Goal: Task Accomplishment & Management: Complete application form

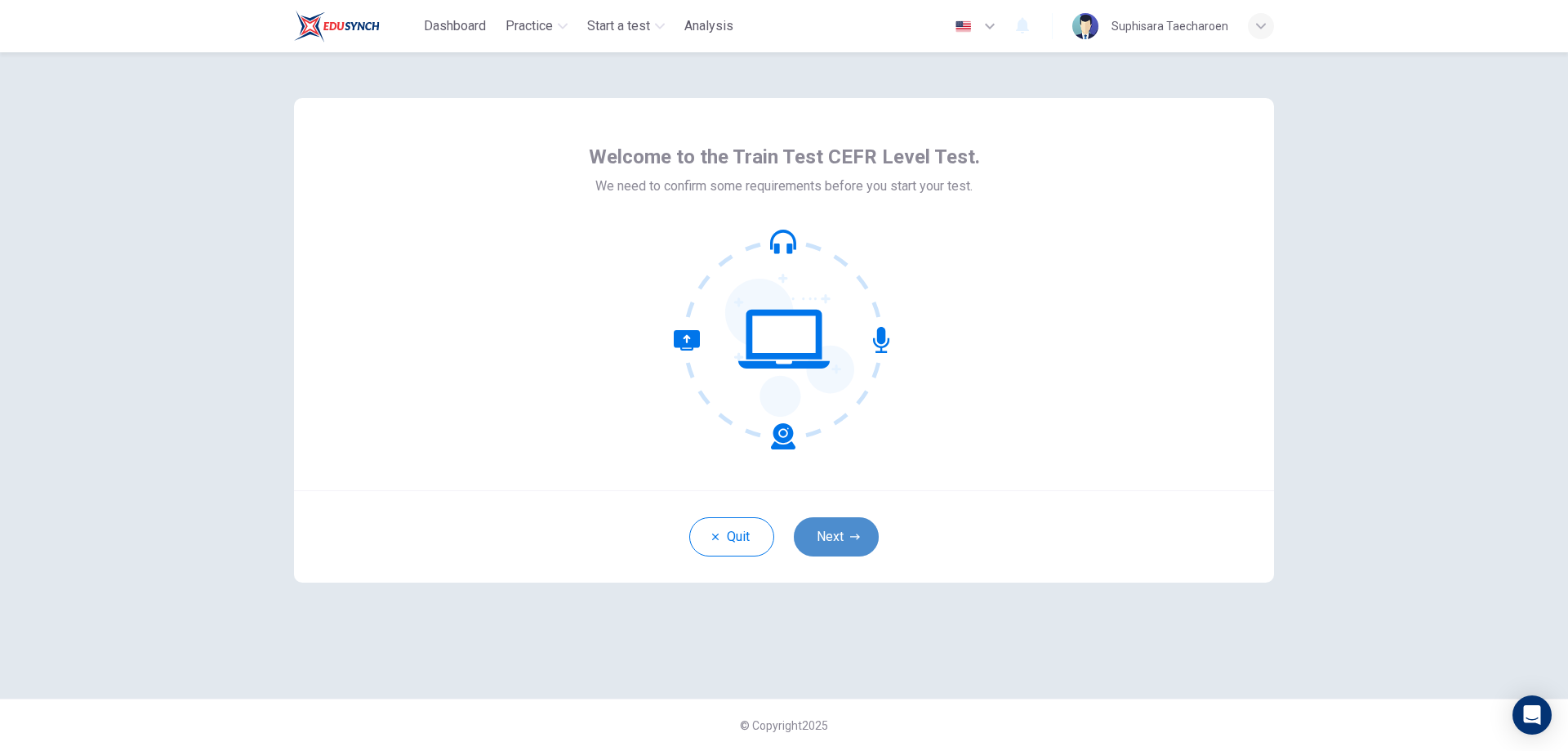
click at [833, 541] on button "Next" at bounding box center [836, 536] width 85 height 39
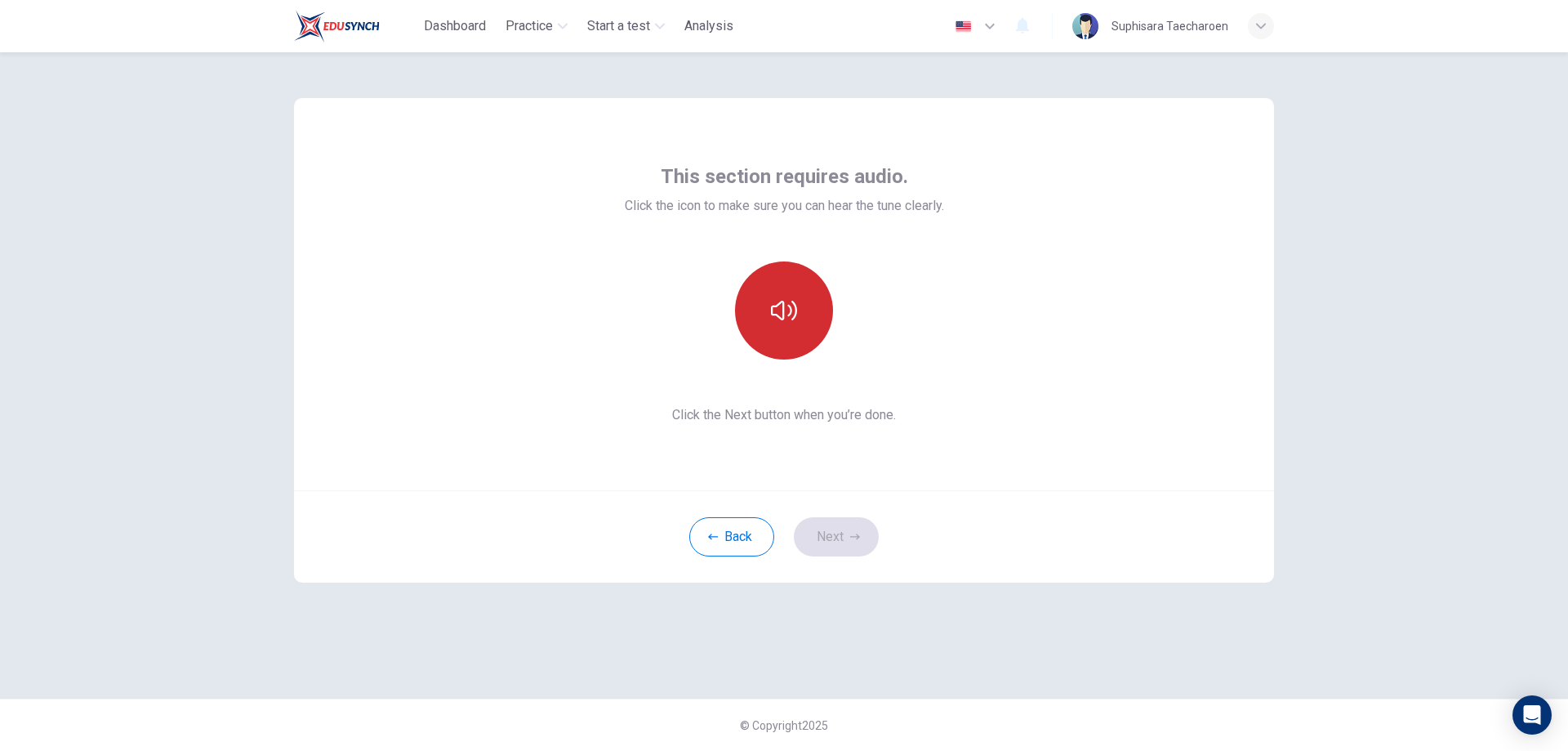
click at [787, 319] on icon "button" at bounding box center [784, 310] width 26 height 26
click at [824, 523] on button "Next" at bounding box center [836, 536] width 85 height 39
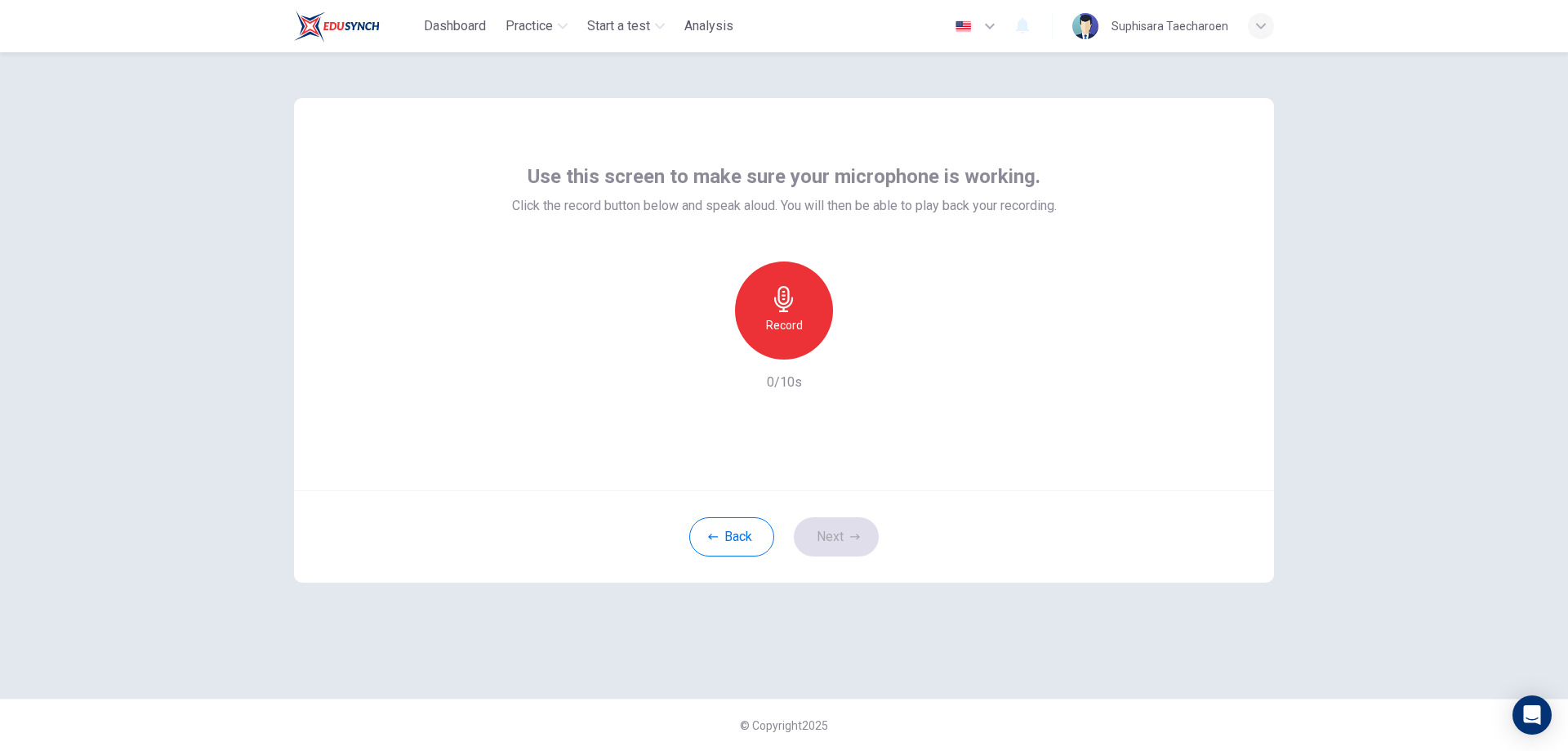
click at [755, 316] on div "Record" at bounding box center [784, 310] width 98 height 98
click at [841, 539] on button "Next" at bounding box center [836, 536] width 85 height 39
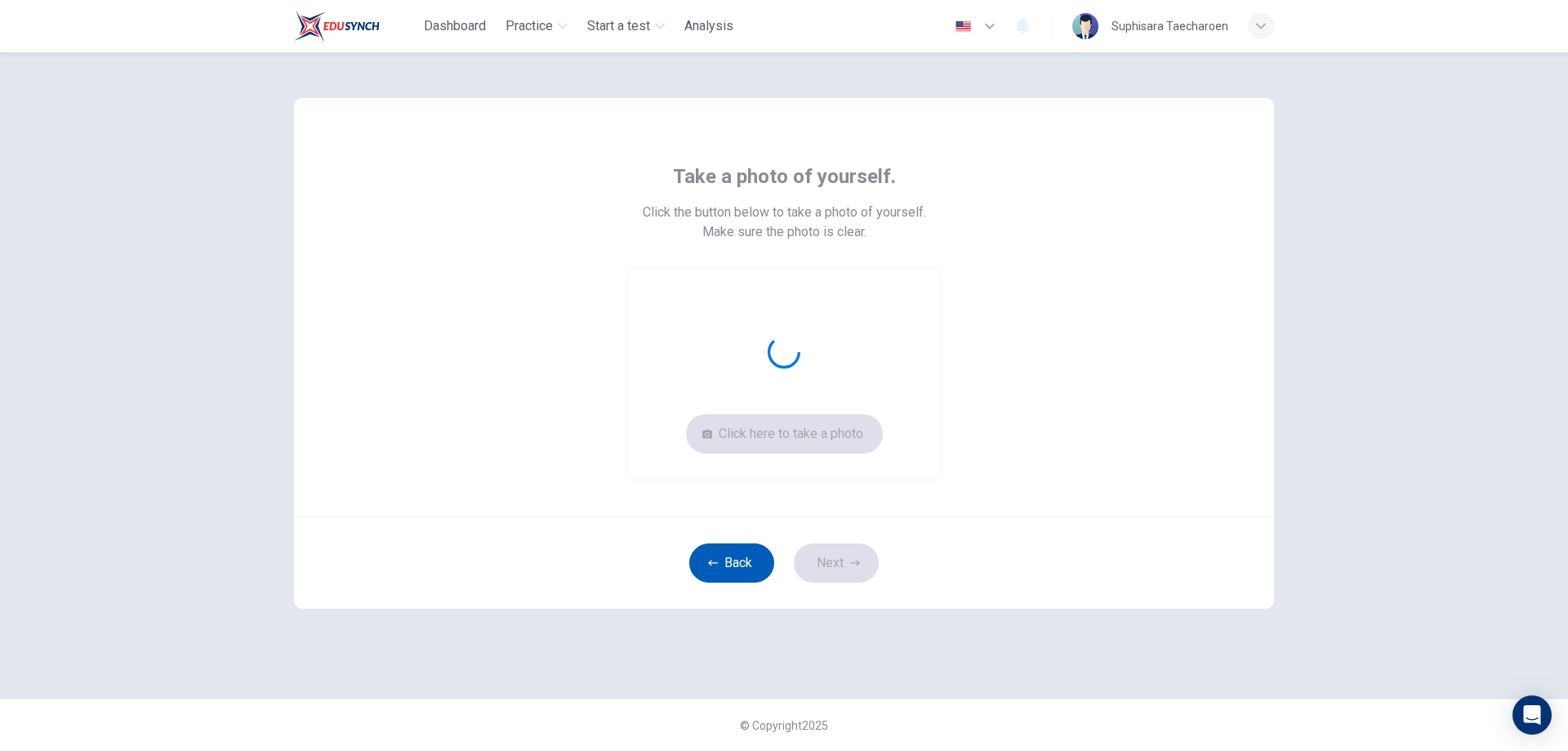
click at [733, 553] on button "Back" at bounding box center [732, 562] width 85 height 39
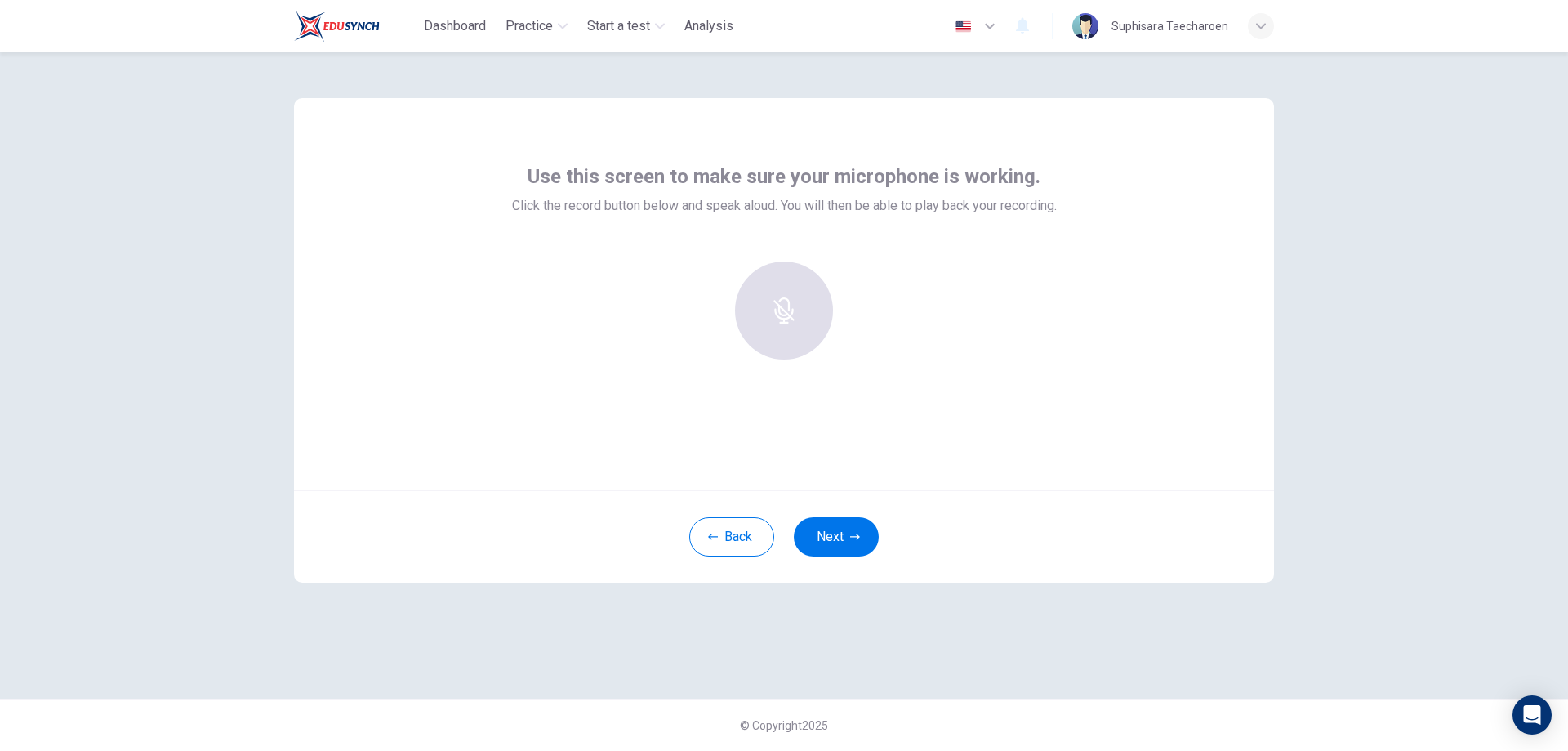
click at [790, 320] on div at bounding box center [784, 310] width 177 height 98
click at [792, 311] on icon "button" at bounding box center [784, 298] width 26 height 26
click at [857, 335] on div "button" at bounding box center [859, 346] width 26 height 26
click at [863, 346] on icon "button" at bounding box center [859, 346] width 16 height 16
click at [817, 526] on button "Next" at bounding box center [836, 536] width 85 height 39
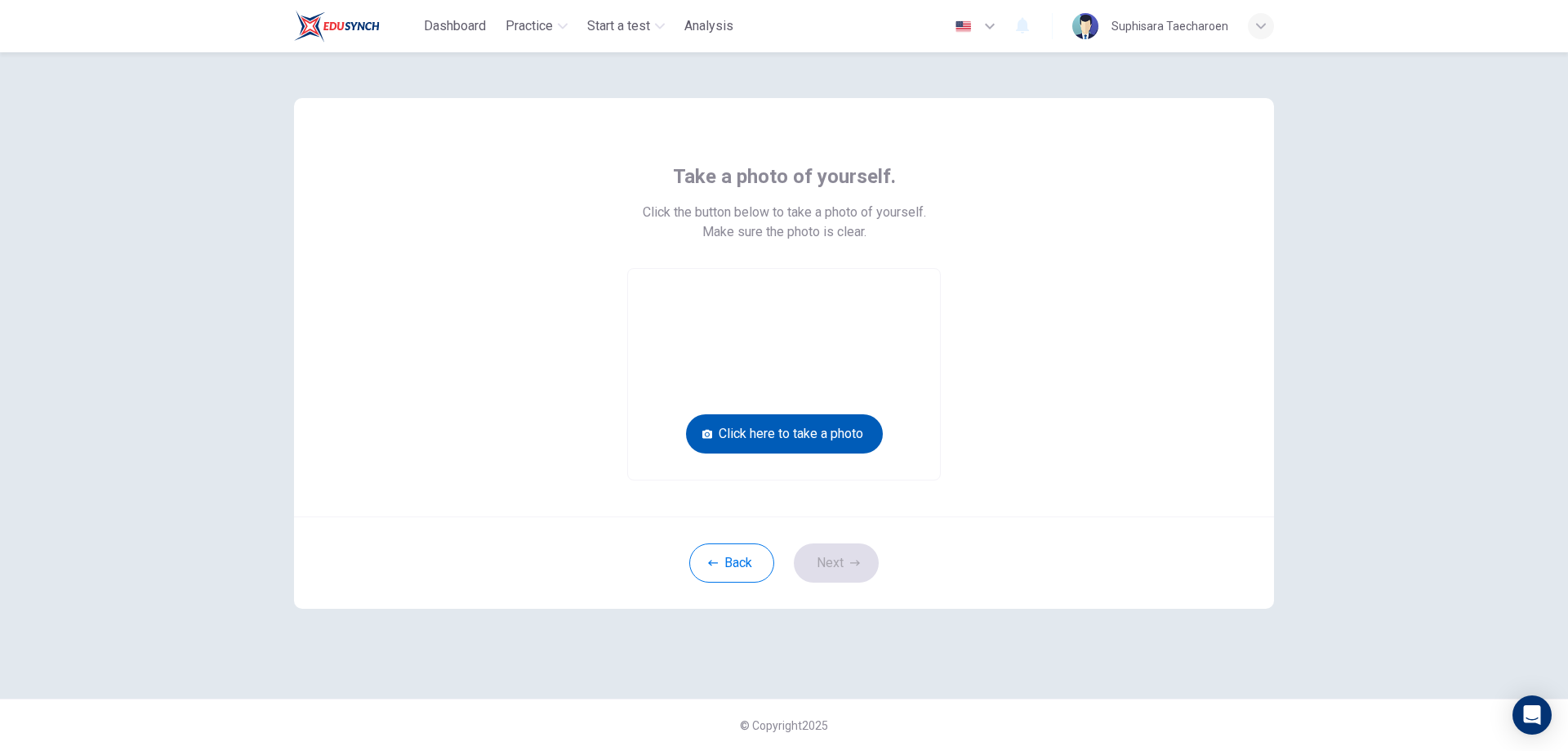
click at [786, 434] on button "Click here to take a photo" at bounding box center [784, 434] width 197 height 39
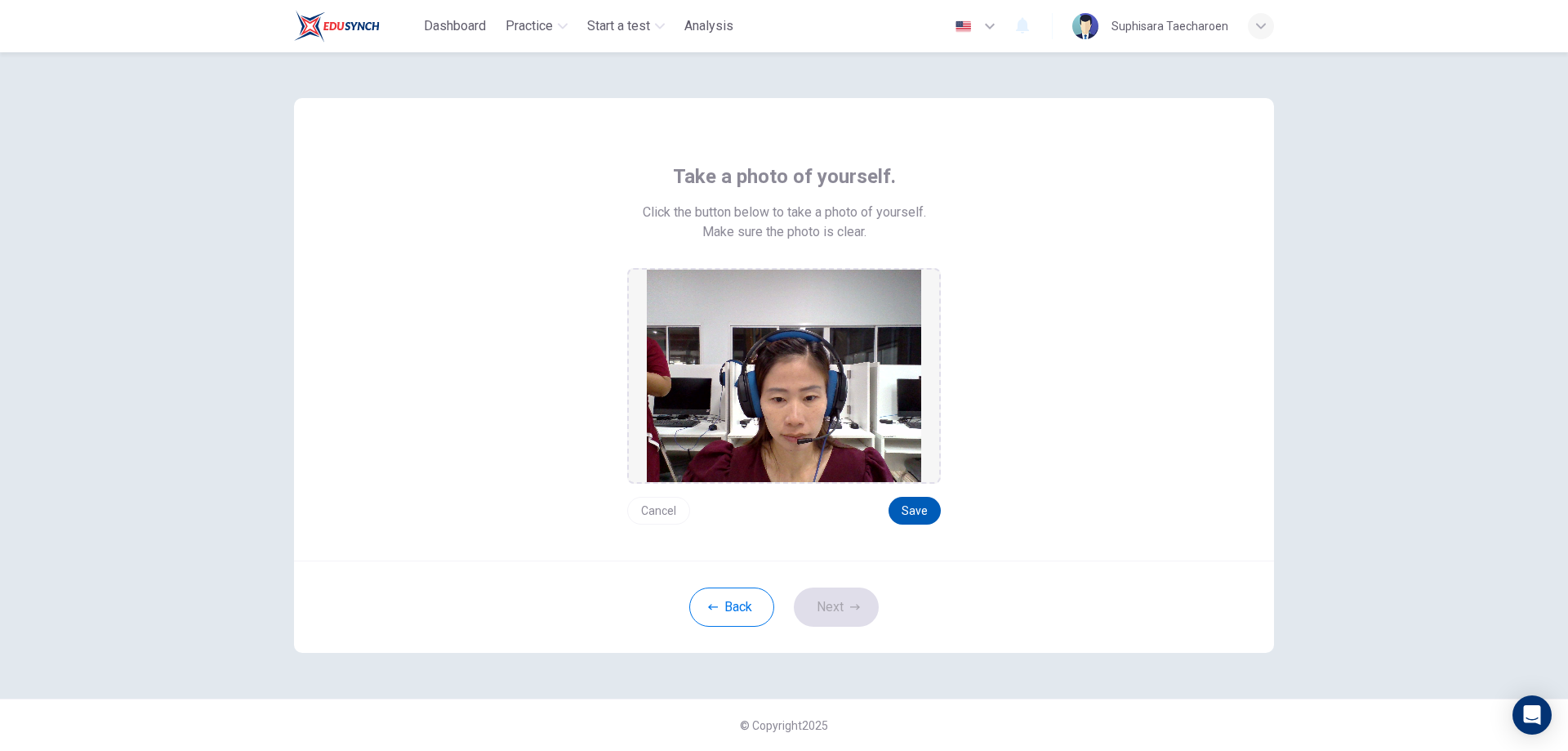
click at [921, 506] on button "Save" at bounding box center [915, 511] width 53 height 28
click at [909, 506] on button "Save" at bounding box center [915, 511] width 53 height 28
click at [893, 512] on button "Save" at bounding box center [915, 511] width 53 height 28
click at [925, 507] on button "Save" at bounding box center [915, 511] width 53 height 28
click at [911, 507] on button "Save" at bounding box center [915, 511] width 53 height 28
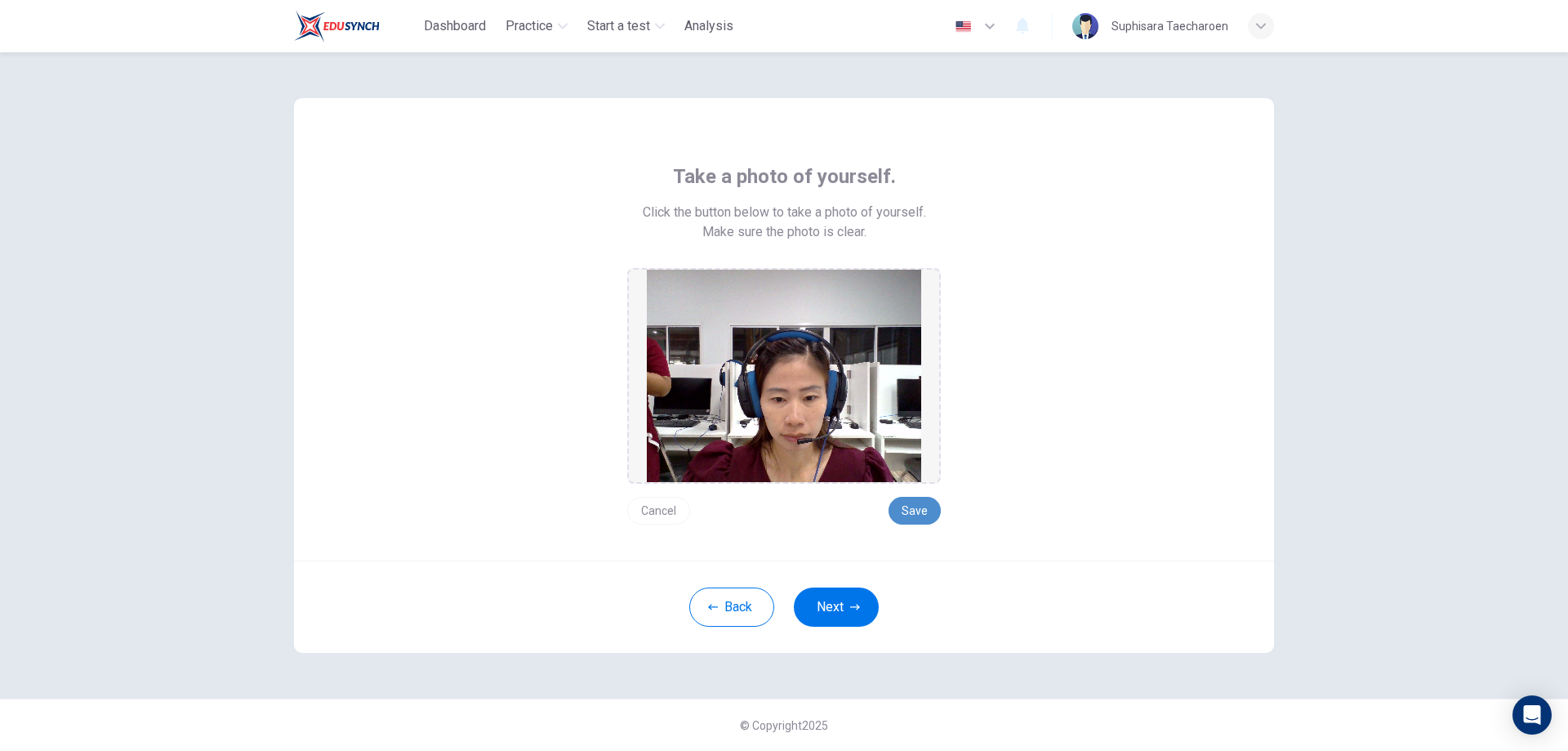
click at [915, 508] on button "Save" at bounding box center [915, 511] width 53 height 28
click at [914, 513] on button "Save" at bounding box center [915, 511] width 53 height 28
click at [910, 508] on button "Save" at bounding box center [915, 511] width 53 height 28
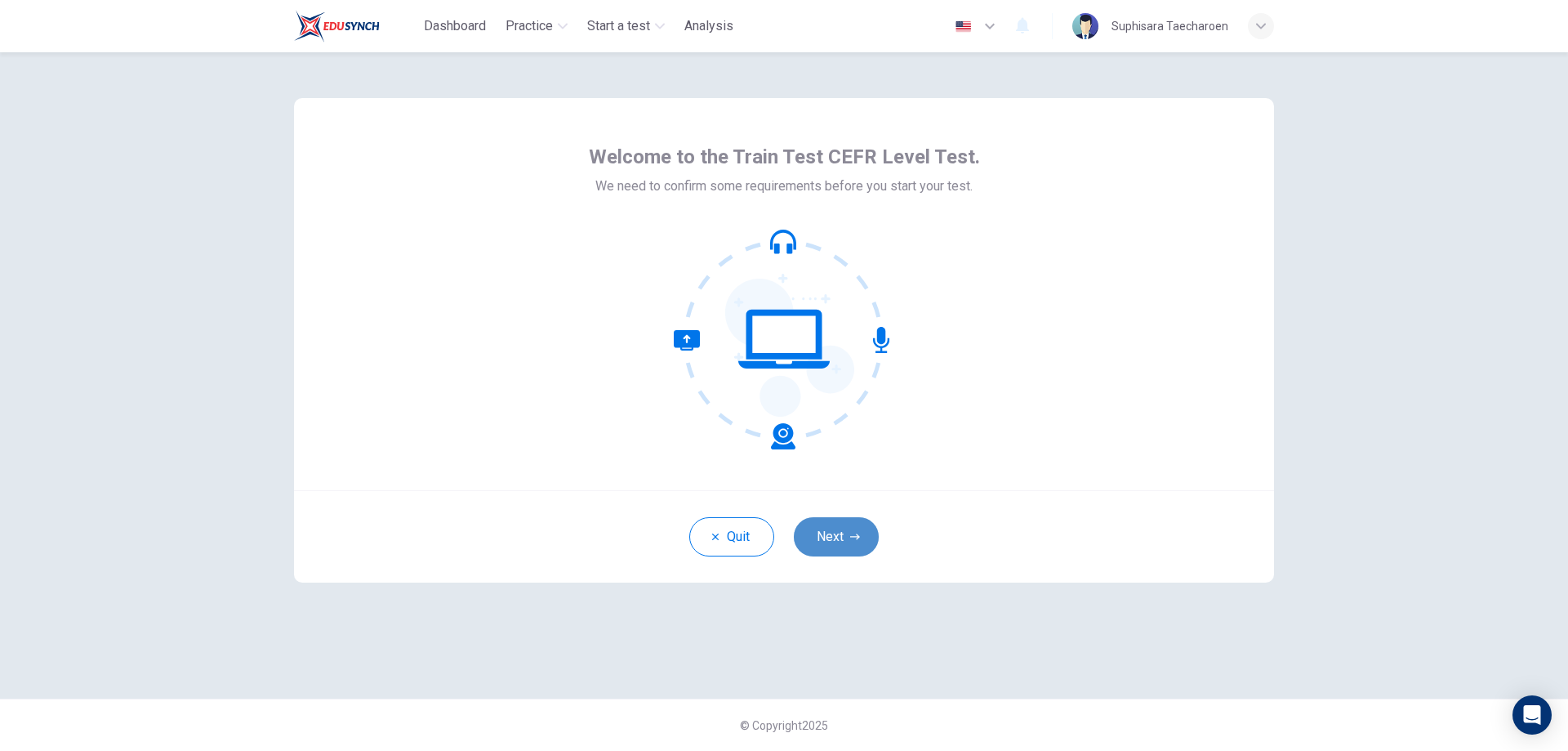
click at [834, 539] on button "Next" at bounding box center [836, 536] width 85 height 39
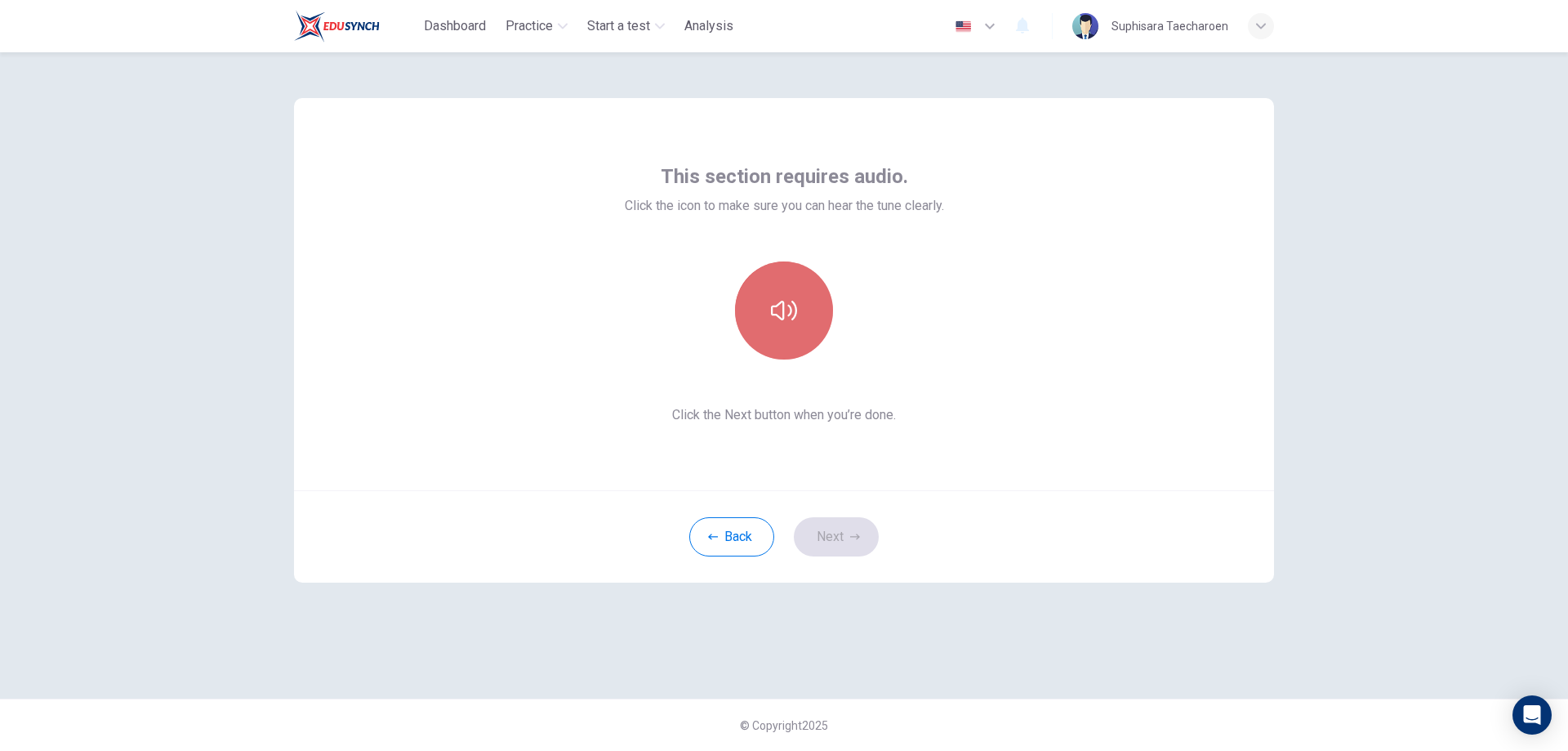
click at [779, 315] on icon "button" at bounding box center [784, 310] width 26 height 26
click at [845, 541] on button "Next" at bounding box center [836, 536] width 85 height 39
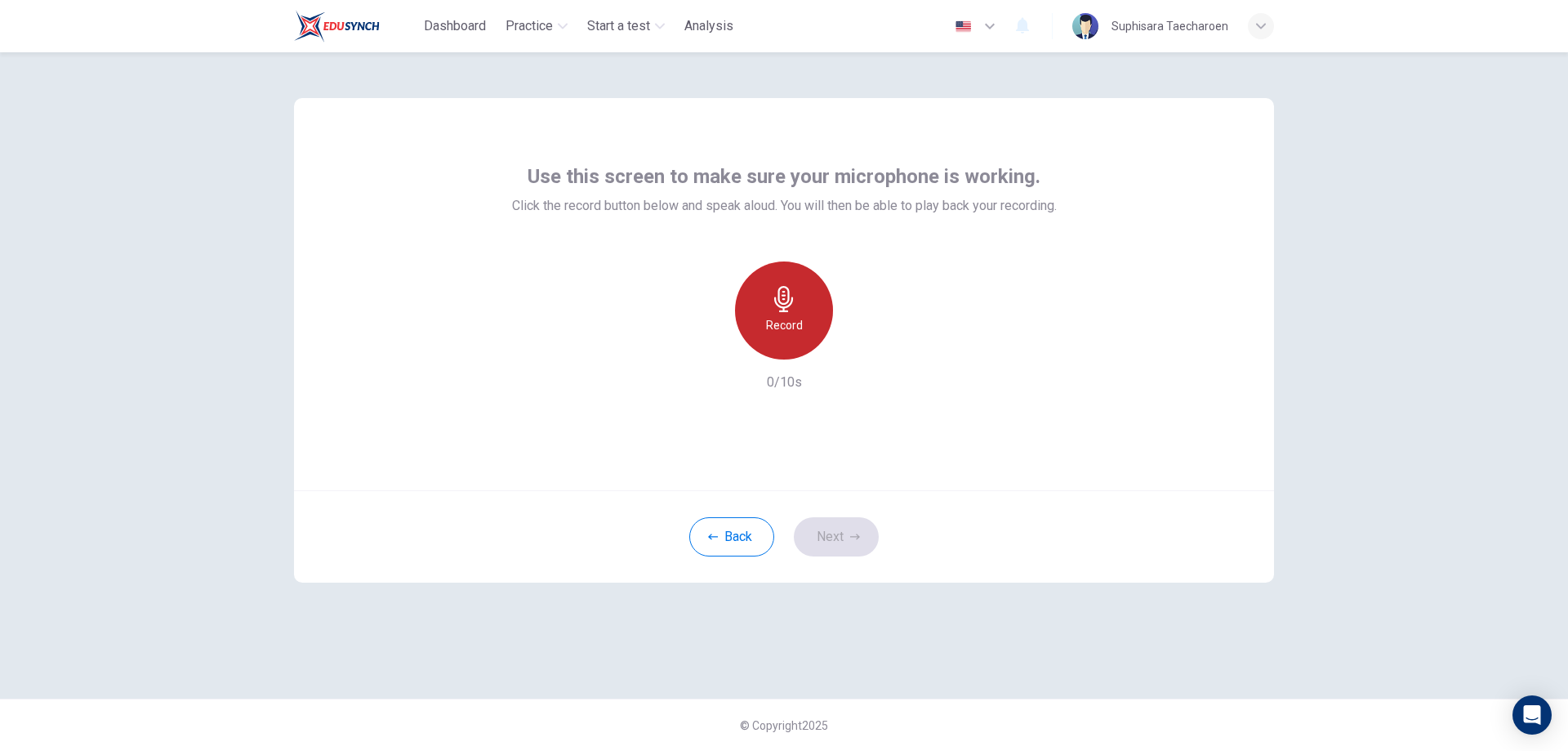
click at [785, 317] on h6 "Record" at bounding box center [784, 326] width 37 height 20
click at [790, 319] on h6 "Stop" at bounding box center [784, 326] width 24 height 20
click at [855, 346] on icon "button" at bounding box center [859, 346] width 16 height 16
click at [839, 539] on button "Next" at bounding box center [836, 536] width 85 height 39
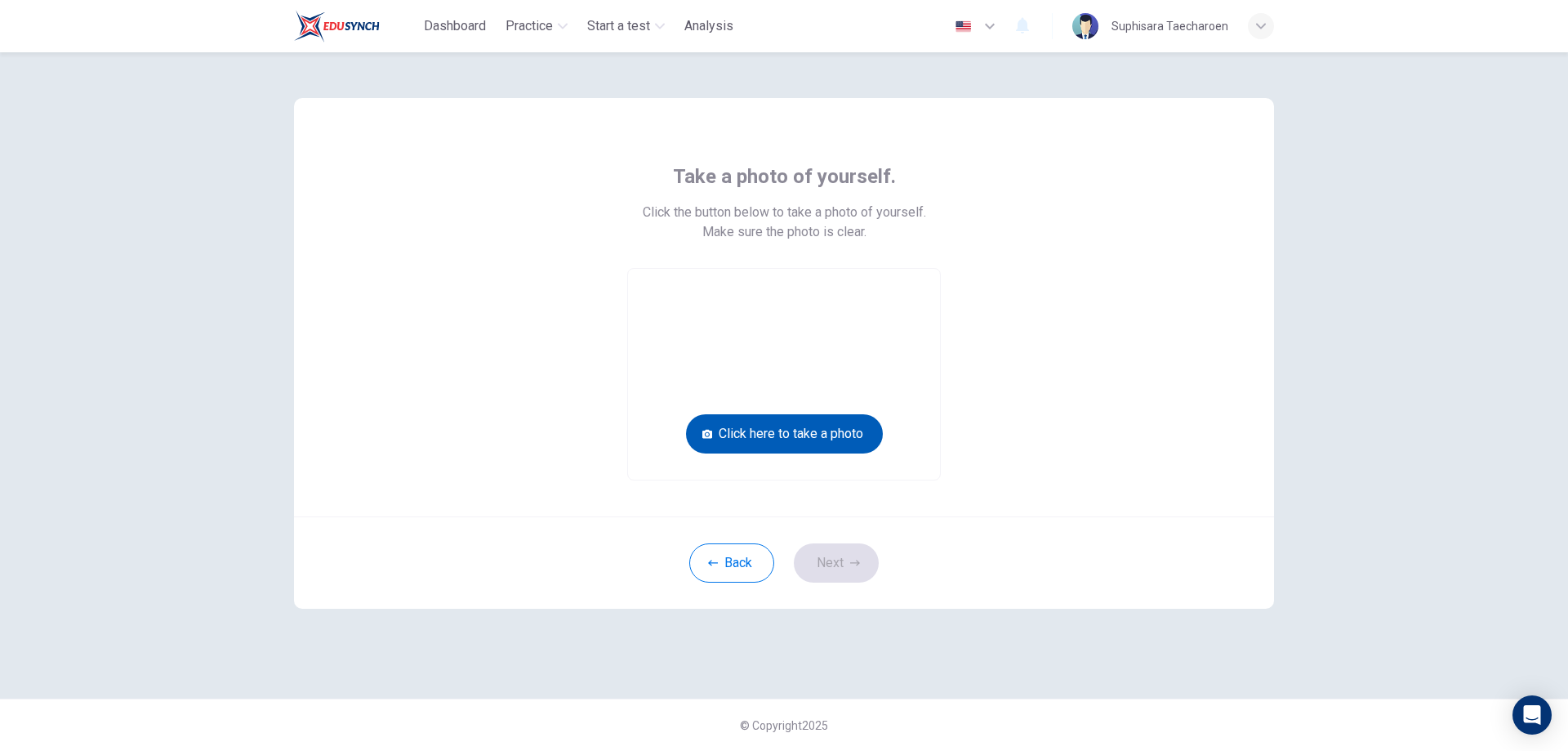
click at [815, 433] on button "Click here to take a photo" at bounding box center [784, 434] width 197 height 39
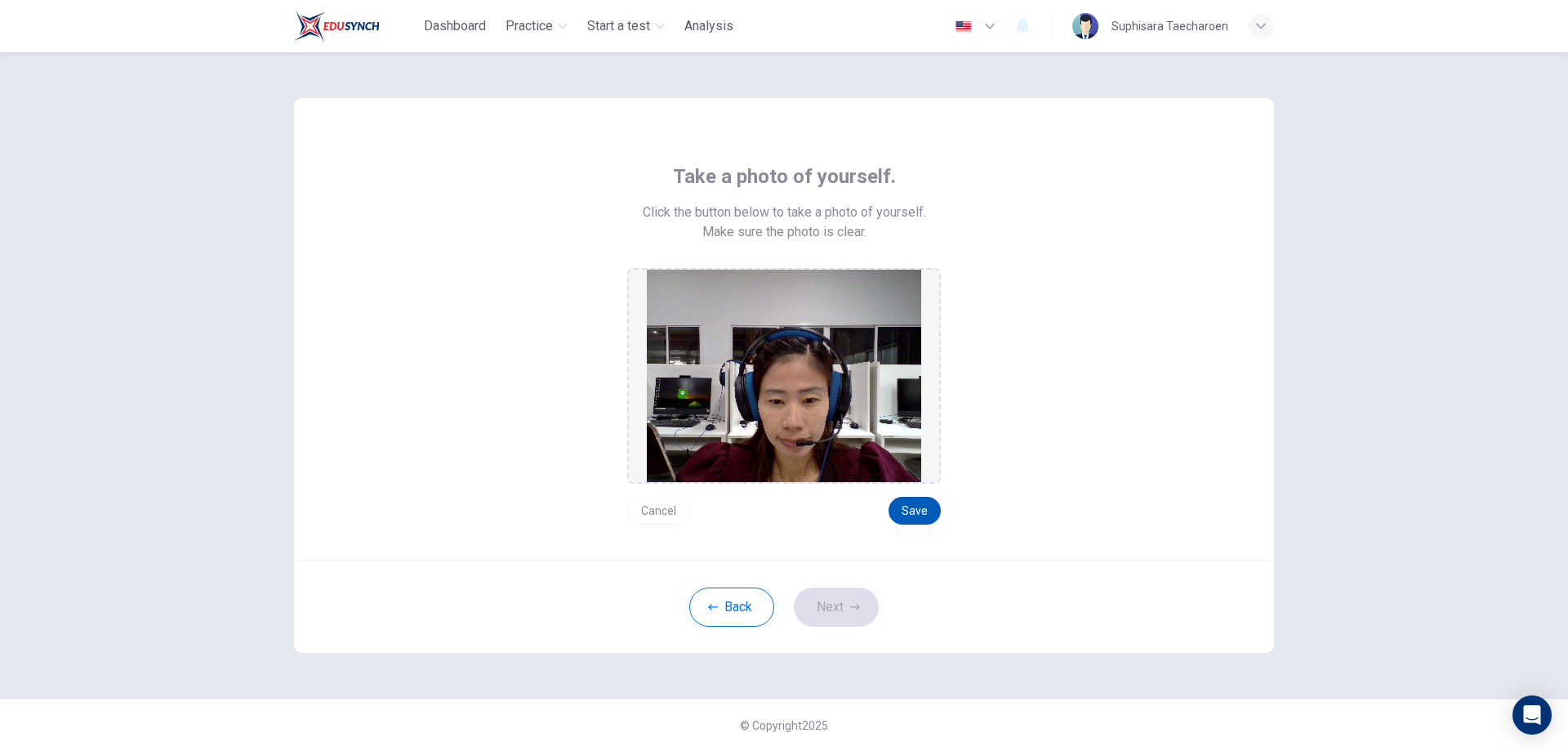
click at [927, 516] on button "Save" at bounding box center [915, 511] width 53 height 28
click at [925, 484] on div "Cancel Save" at bounding box center [784, 503] width 314 height 41
click at [924, 505] on button "Save" at bounding box center [915, 511] width 53 height 28
click at [925, 506] on button "Save" at bounding box center [915, 511] width 53 height 28
click at [920, 514] on button "Save" at bounding box center [915, 511] width 53 height 28
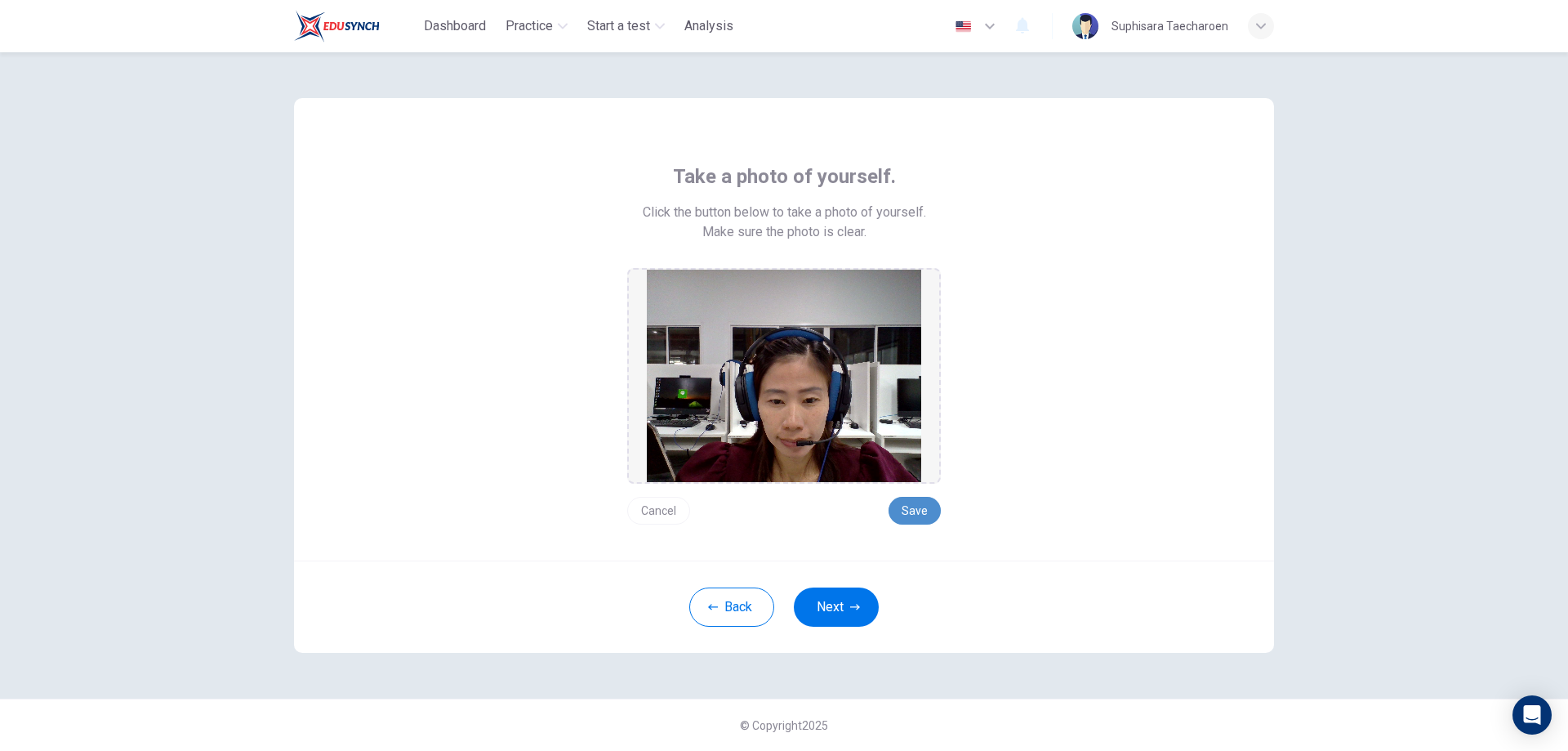
click at [913, 512] on button "Save" at bounding box center [915, 511] width 53 height 28
click at [860, 609] on button "Next" at bounding box center [836, 607] width 85 height 39
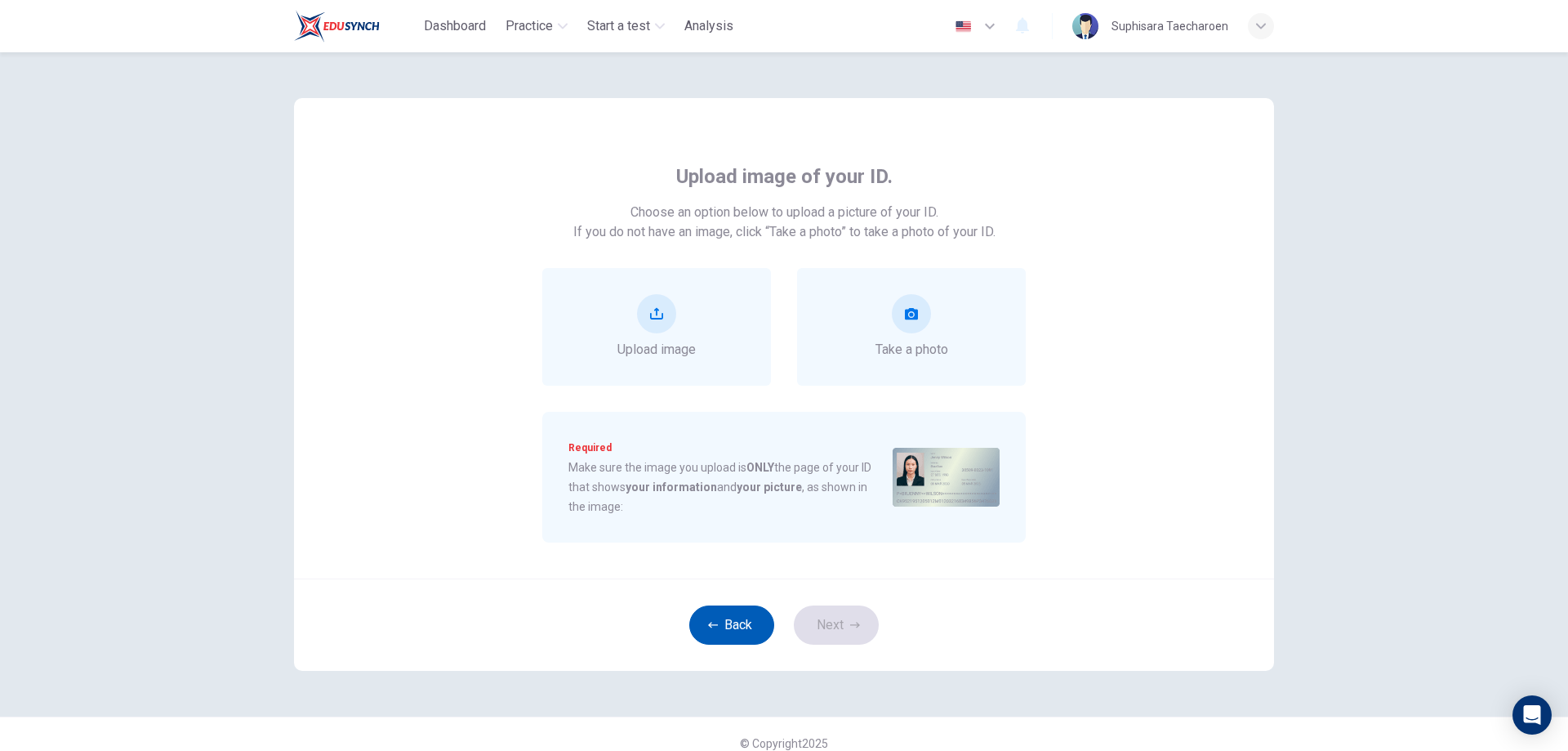
click at [722, 629] on button "Back" at bounding box center [732, 624] width 85 height 39
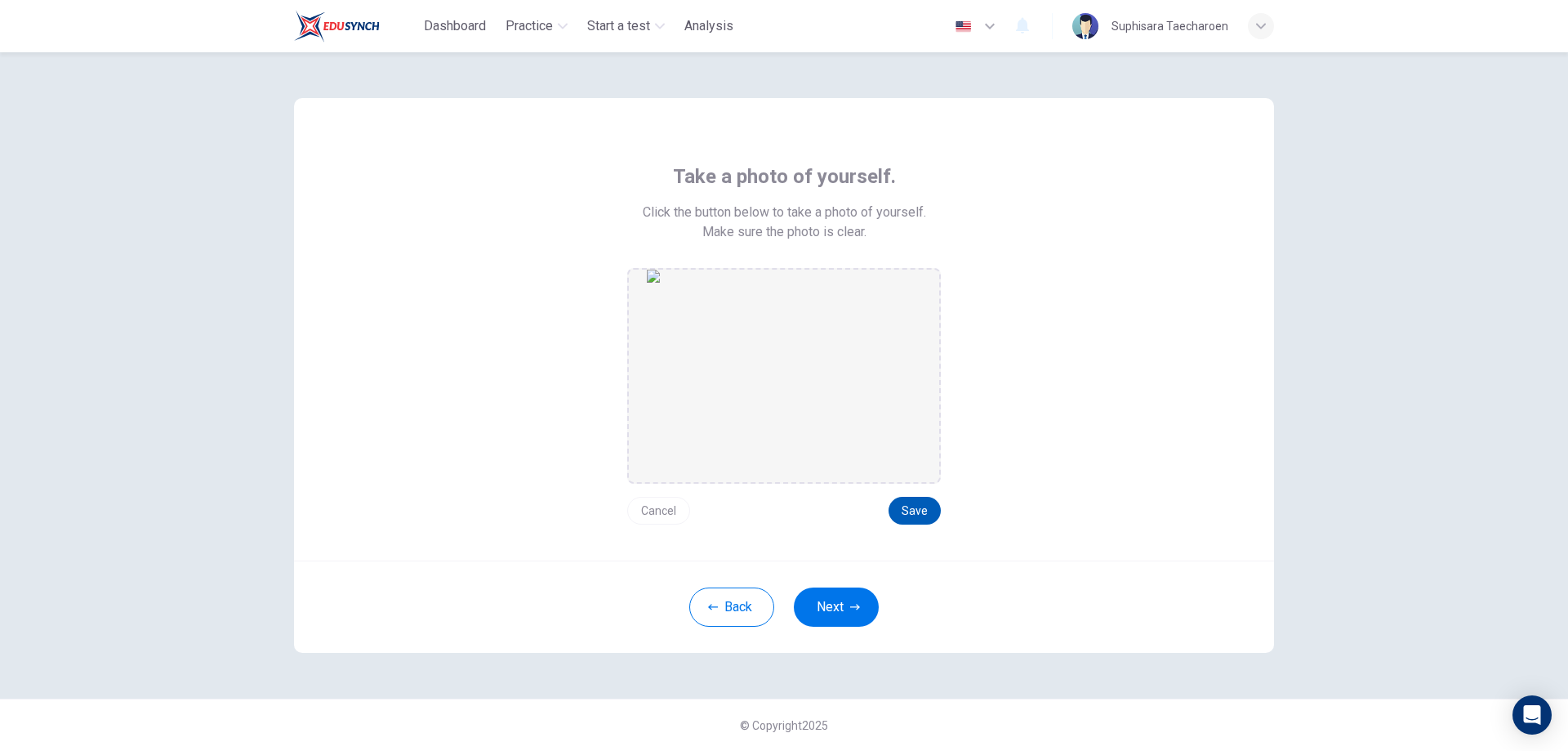
click at [921, 522] on button "Save" at bounding box center [915, 511] width 53 height 28
click at [919, 513] on button "Save" at bounding box center [915, 511] width 53 height 28
click at [916, 513] on button "Save" at bounding box center [915, 511] width 53 height 28
click at [916, 514] on button "Save" at bounding box center [915, 511] width 53 height 28
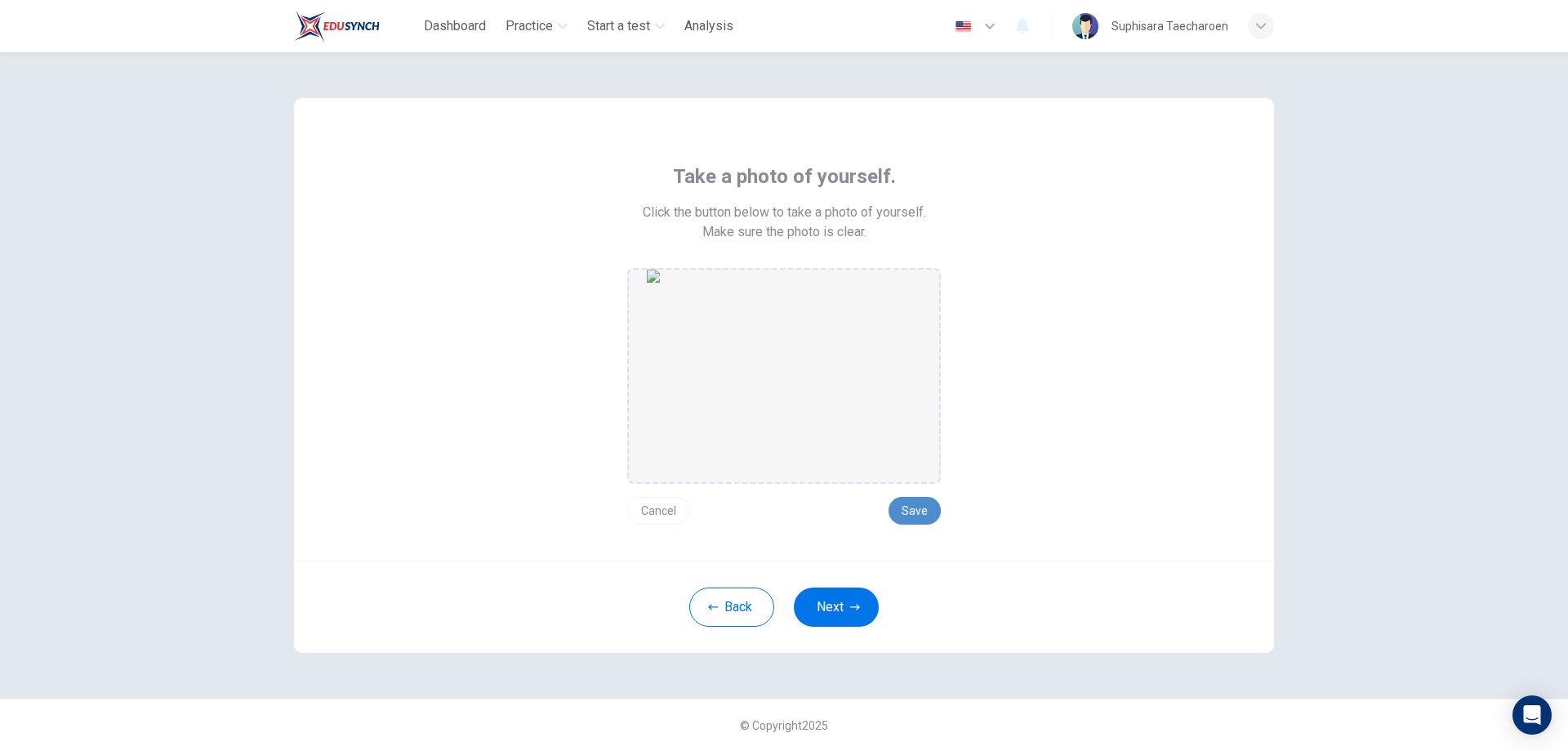
click at [911, 511] on button "Save" at bounding box center [915, 511] width 53 height 28
click at [917, 511] on button "Save" at bounding box center [915, 511] width 53 height 28
drag, startPoint x: 940, startPoint y: 450, endPoint x: 934, endPoint y: 473, distance: 23.8
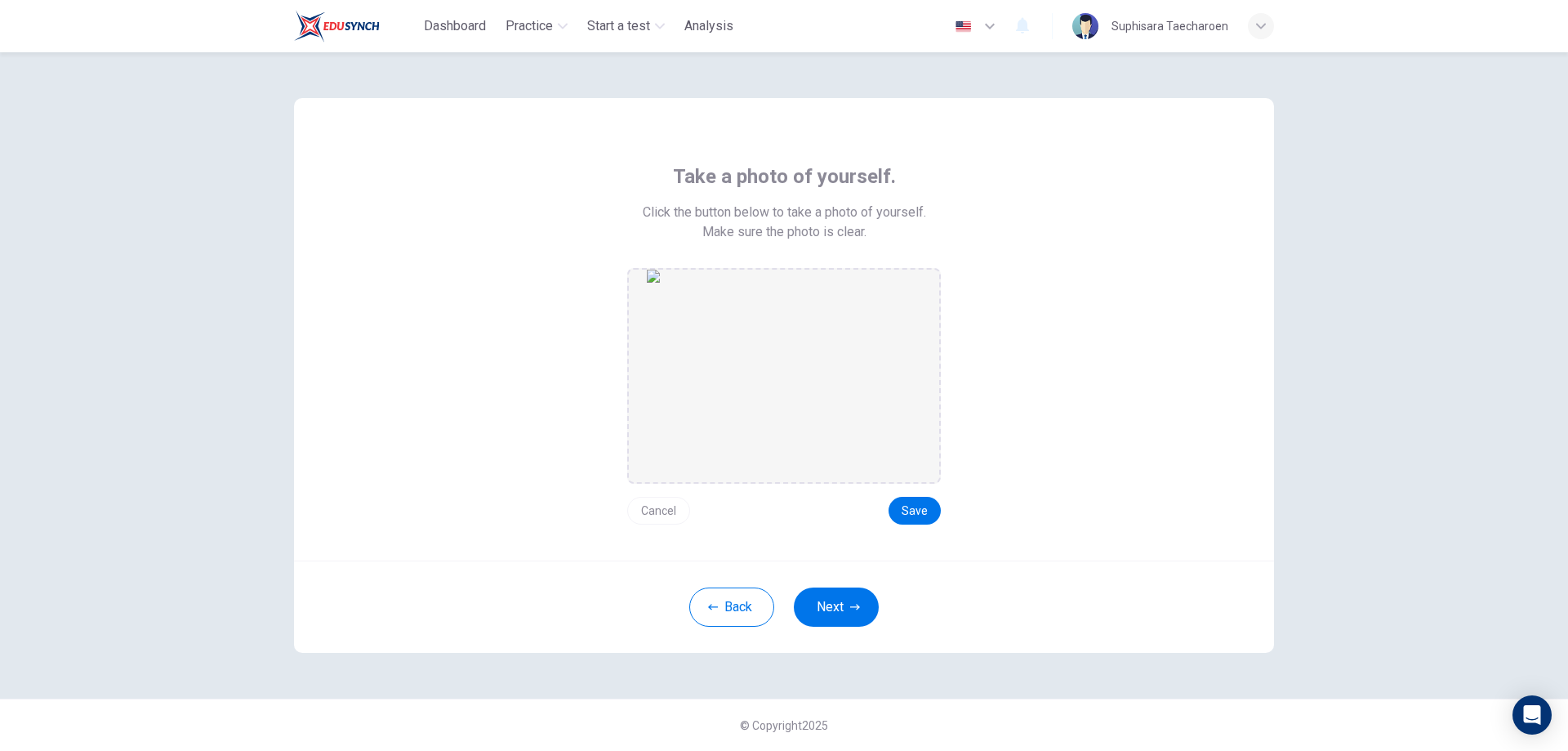
click at [934, 473] on div at bounding box center [784, 376] width 314 height 216
click at [875, 462] on img at bounding box center [784, 376] width 275 height 212
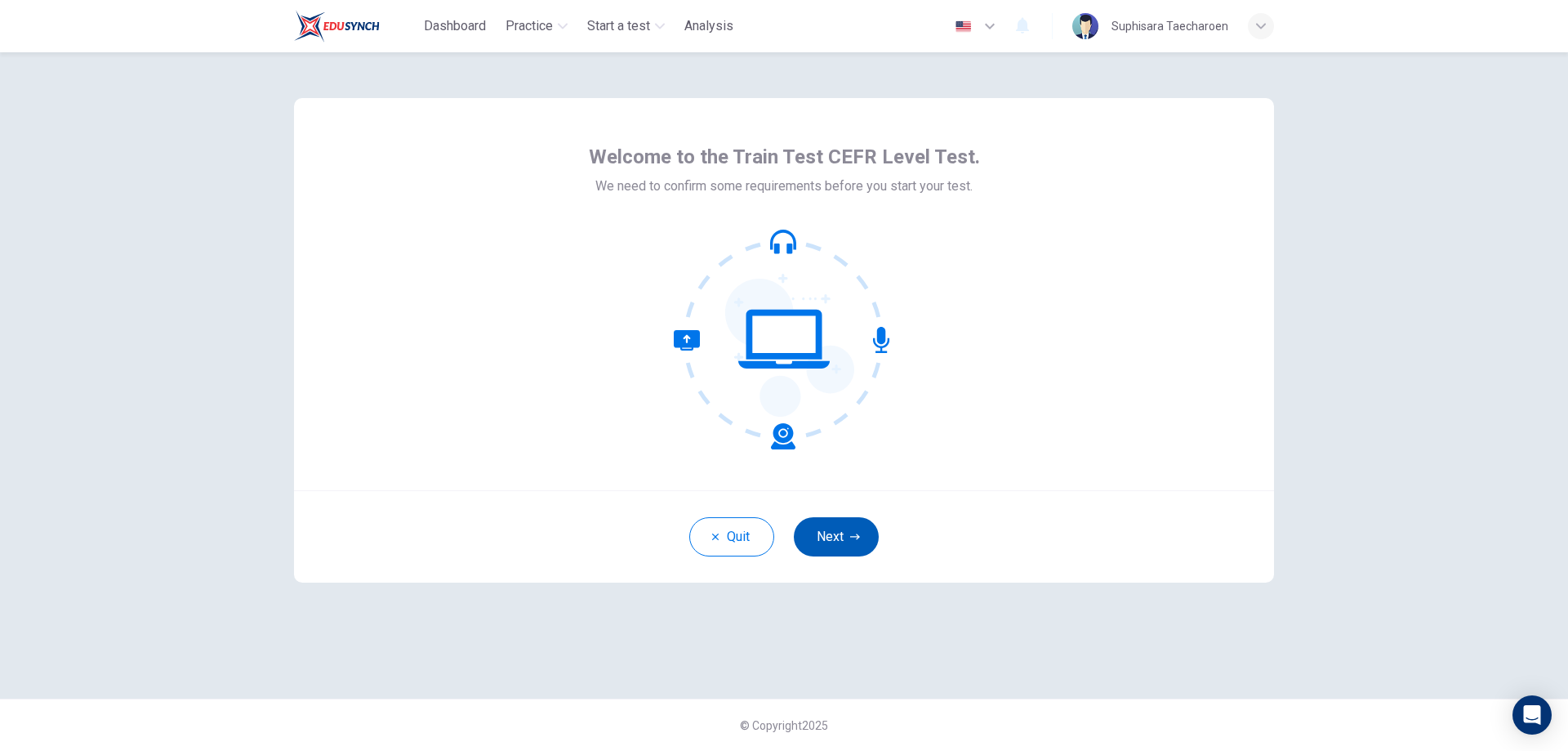
click at [851, 537] on icon "button" at bounding box center [855, 536] width 10 height 5
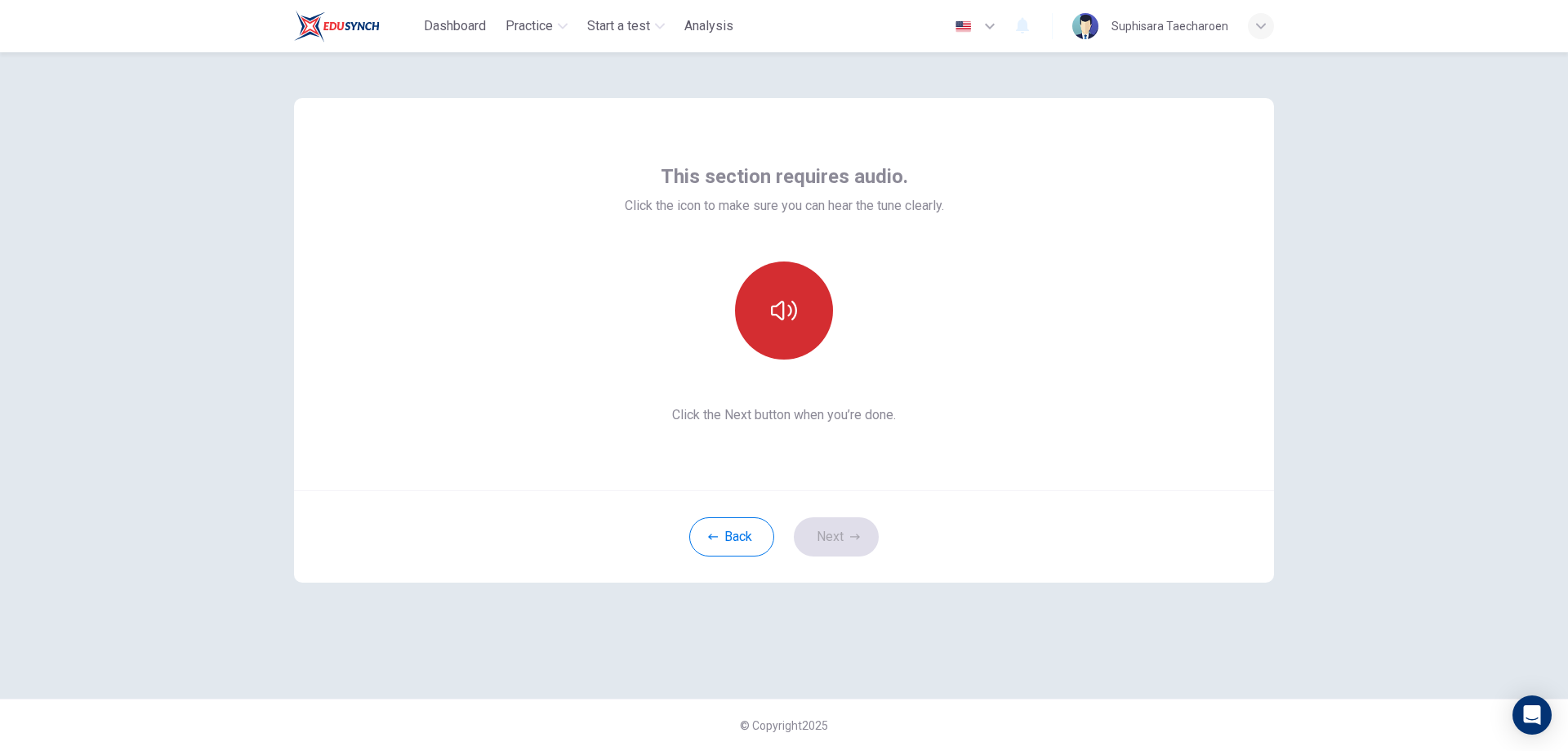
click at [805, 324] on button "button" at bounding box center [784, 310] width 98 height 98
click at [847, 524] on button "Next" at bounding box center [836, 536] width 85 height 39
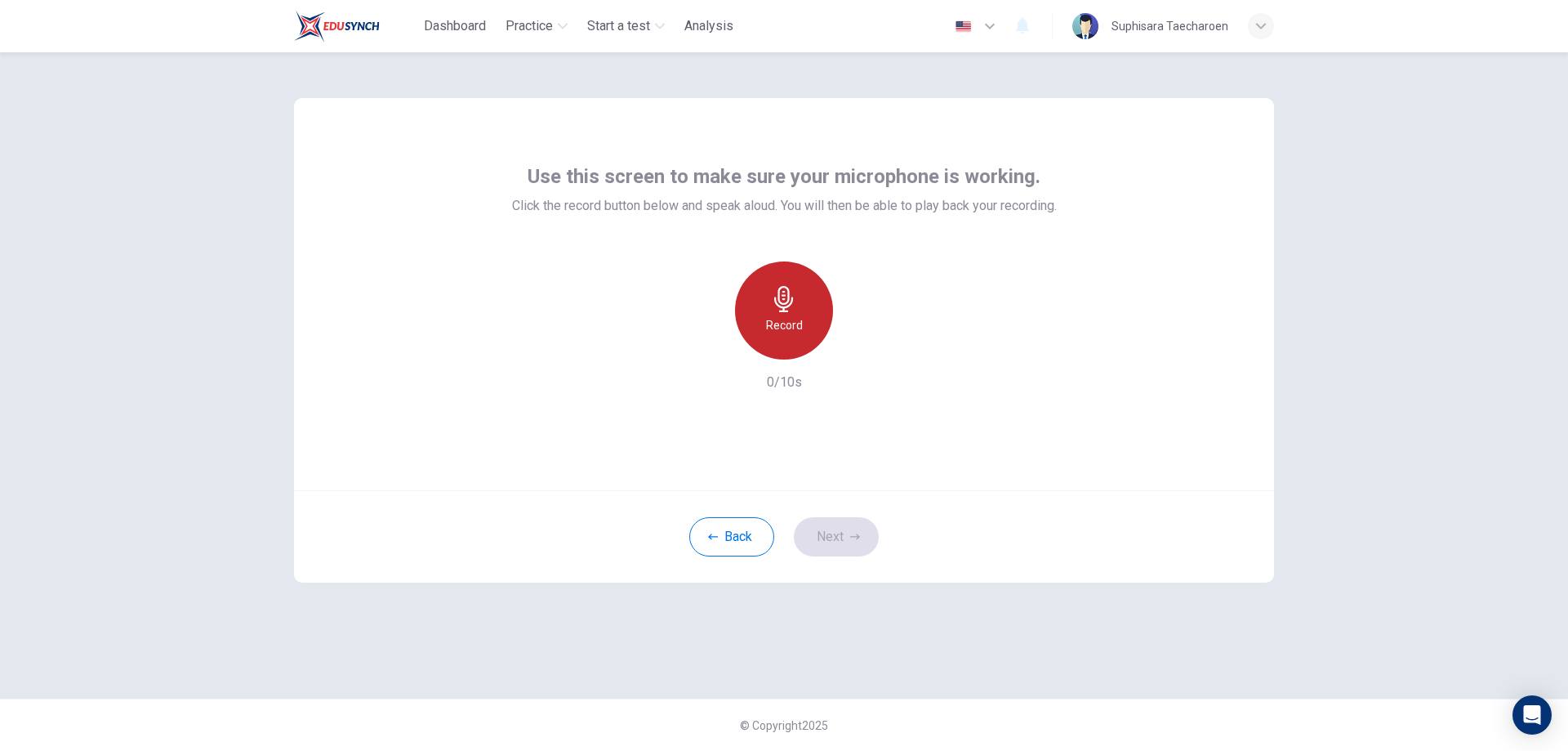
click at [798, 316] on h6 "Record" at bounding box center [784, 326] width 37 height 20
click at [794, 317] on h6 "Stop" at bounding box center [784, 326] width 24 height 20
click at [871, 352] on div "button" at bounding box center [859, 346] width 26 height 26
click at [850, 531] on button "Next" at bounding box center [836, 536] width 85 height 39
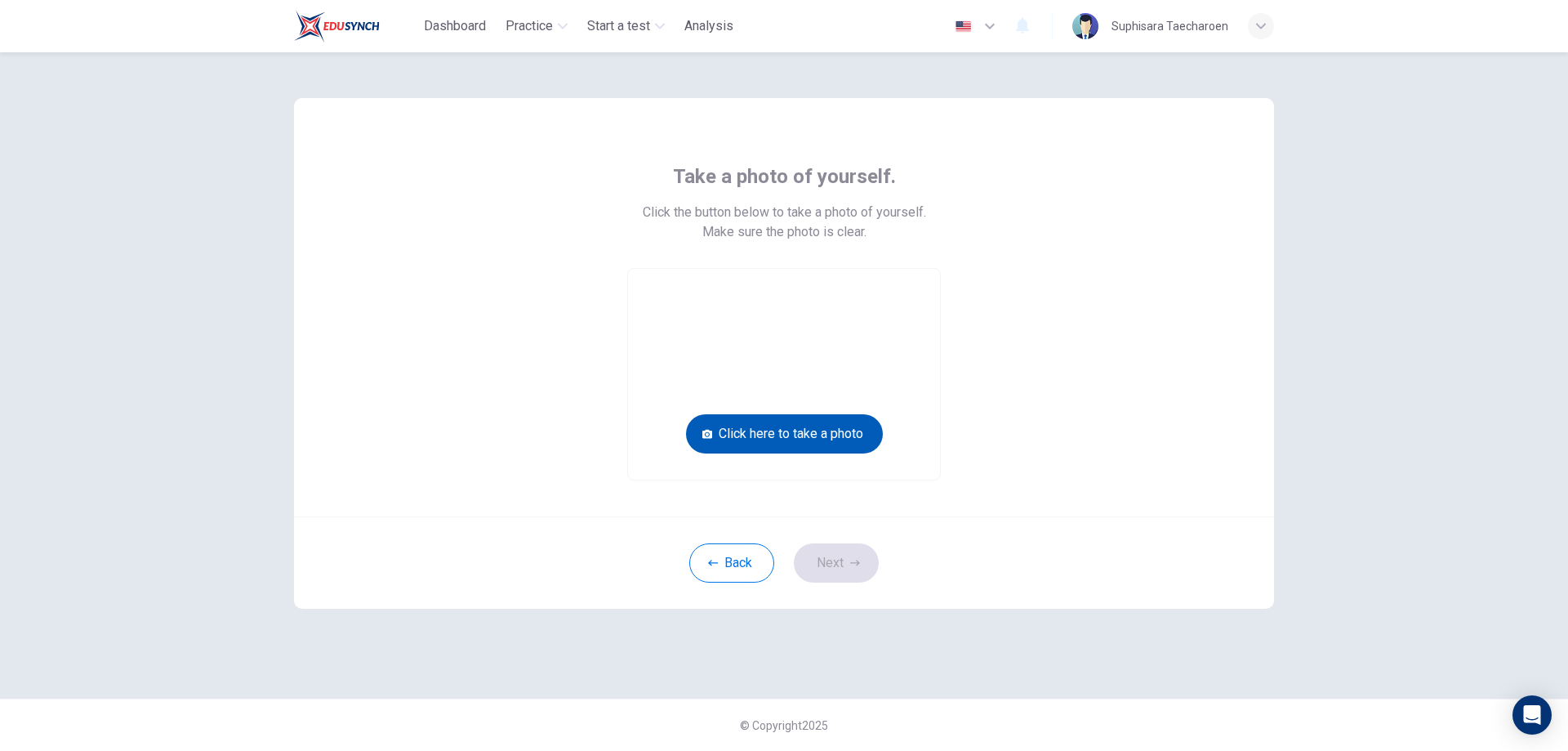
click at [856, 436] on button "Click here to take a photo" at bounding box center [784, 434] width 197 height 39
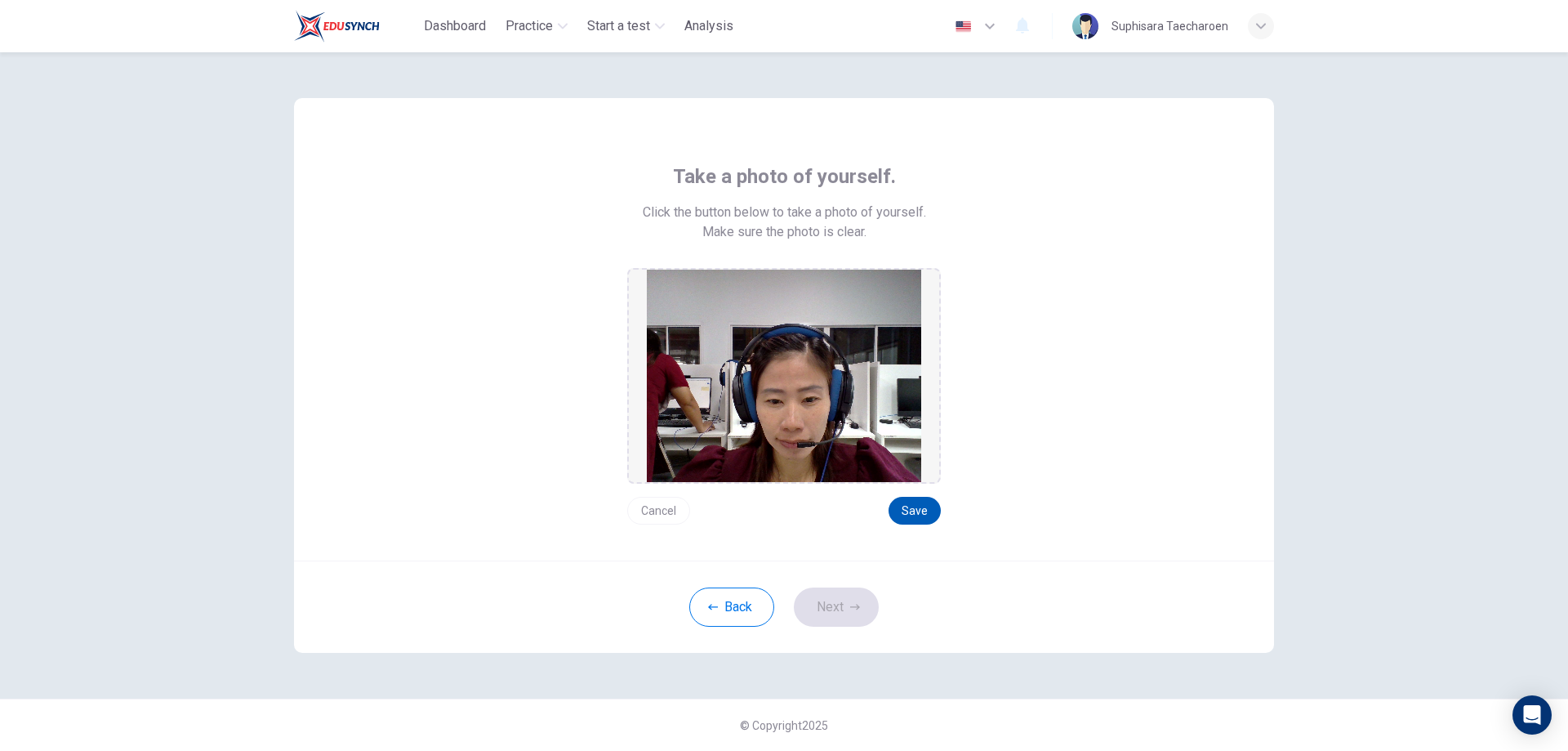
click at [911, 506] on button "Save" at bounding box center [915, 511] width 53 height 28
click at [910, 506] on button "Save" at bounding box center [915, 511] width 53 height 28
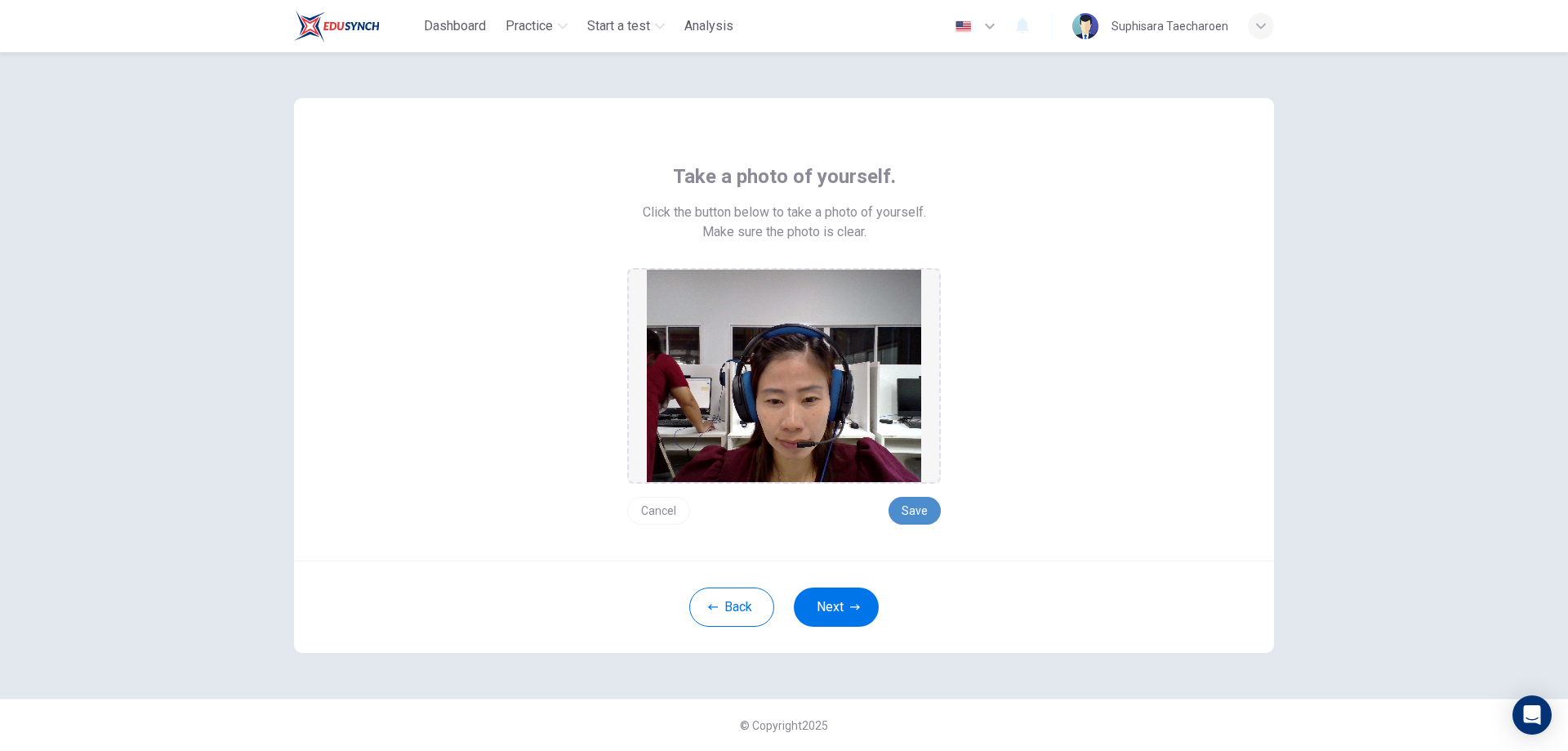
click at [926, 504] on button "Save" at bounding box center [915, 511] width 53 height 28
click at [1261, 29] on icon "button" at bounding box center [1261, 25] width 10 height 10
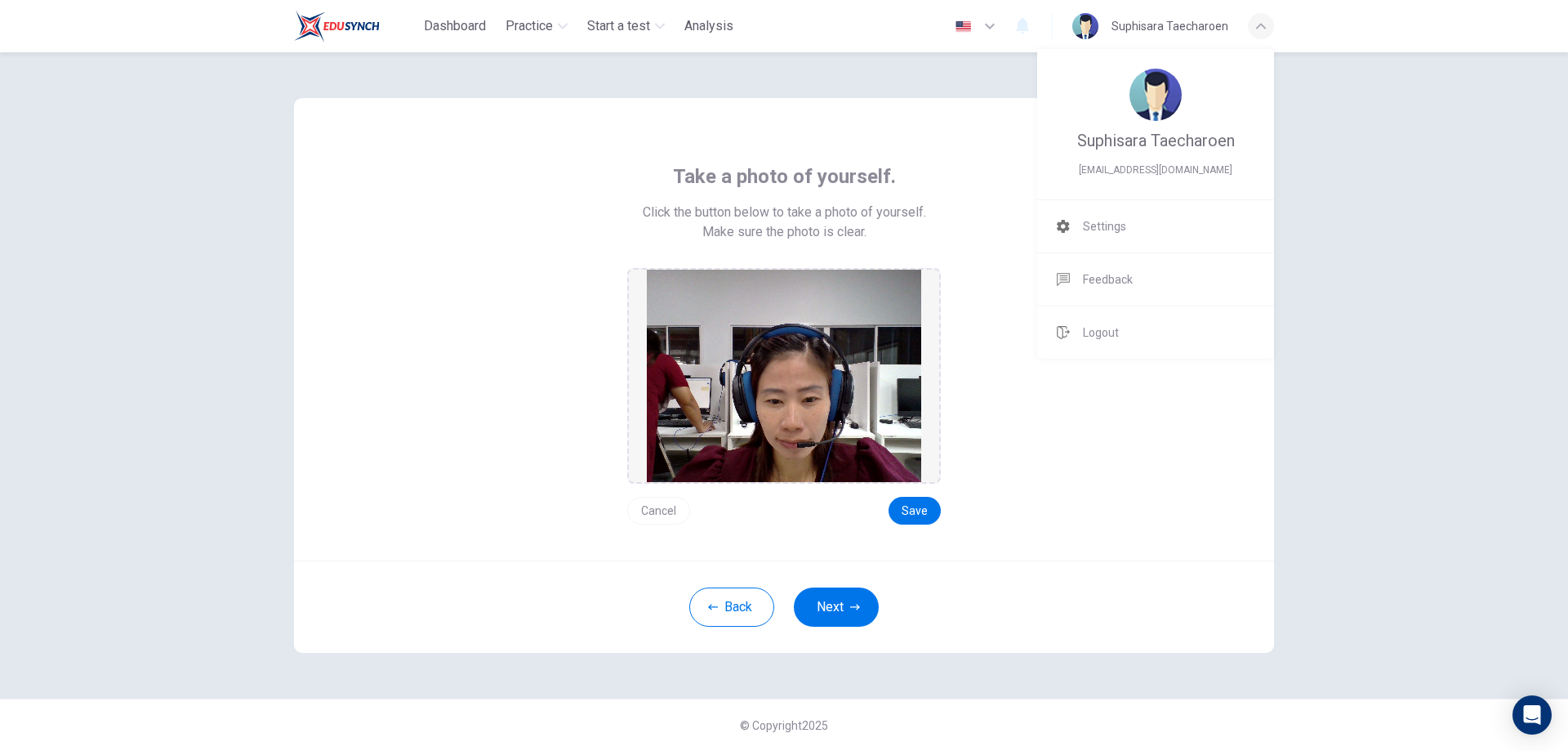
click at [1311, 241] on div at bounding box center [784, 376] width 1568 height 751
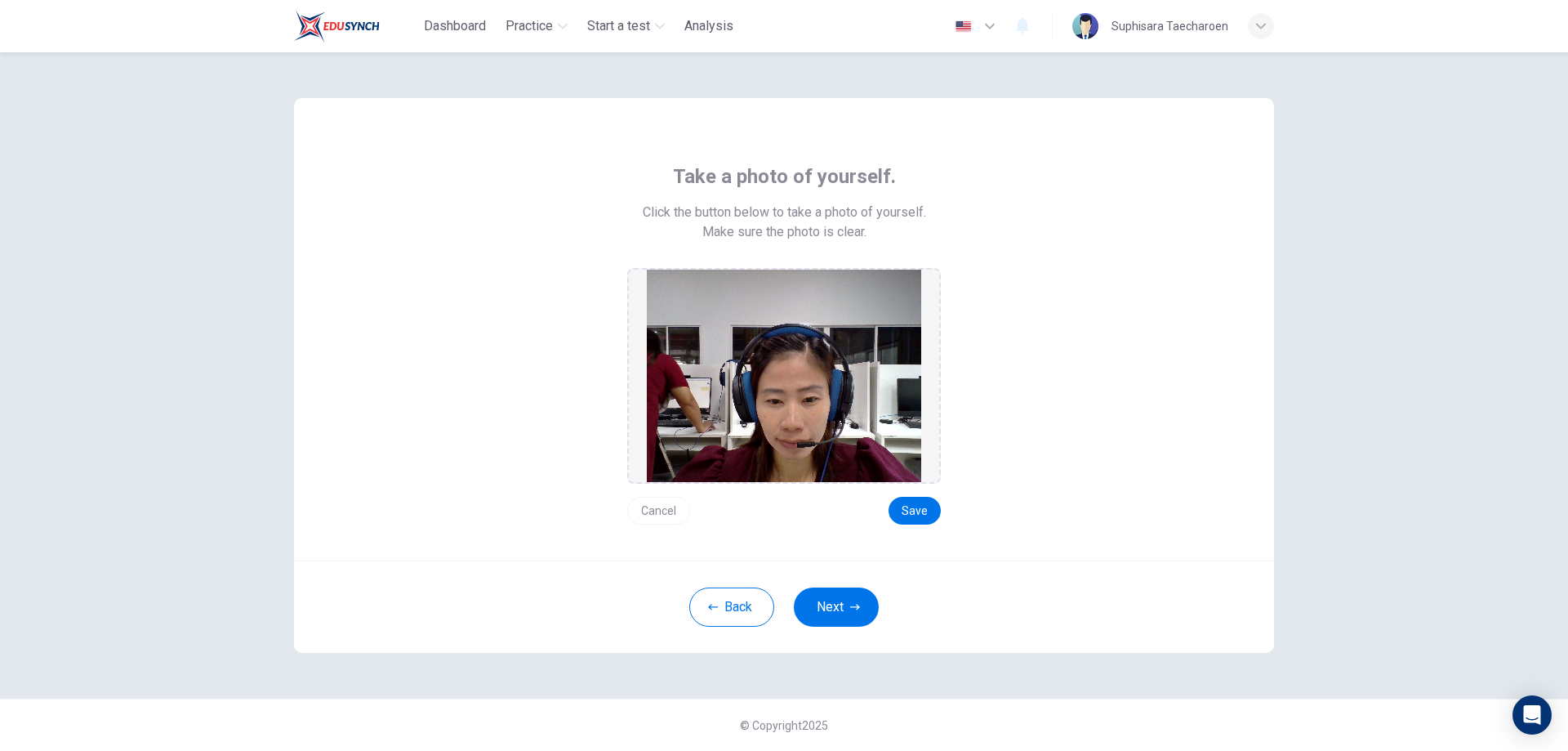
click at [817, 383] on img at bounding box center [784, 376] width 275 height 212
click at [884, 424] on img at bounding box center [784, 376] width 275 height 212
drag, startPoint x: 882, startPoint y: 424, endPoint x: 1022, endPoint y: 346, distance: 160.3
click at [1022, 346] on div "Take a photo of yourself. Click the button below to take a photo of yourself. M…" at bounding box center [784, 344] width 738 height 361
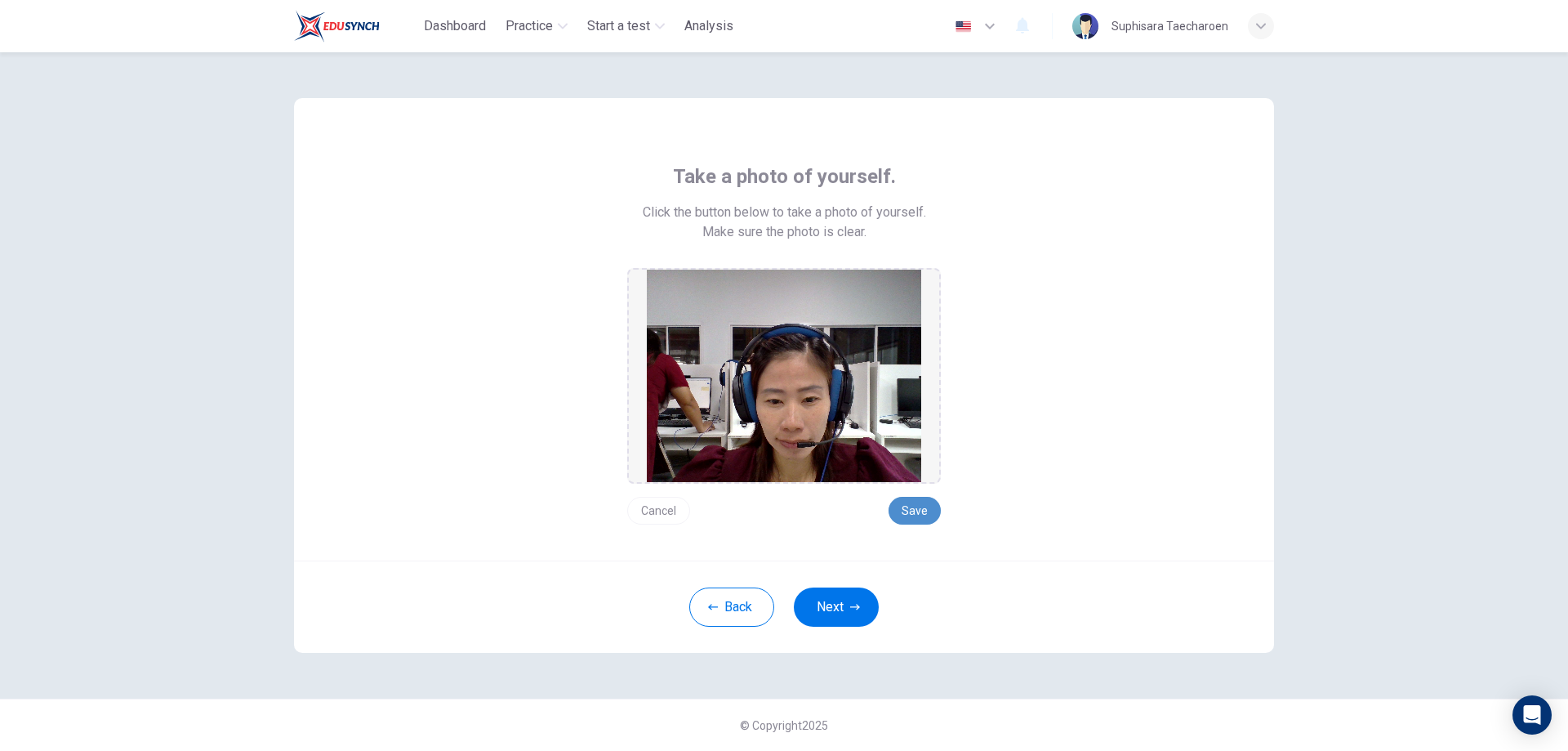
click at [916, 506] on button "Save" at bounding box center [915, 511] width 53 height 28
click at [916, 508] on button "Save" at bounding box center [915, 511] width 53 height 28
click at [917, 508] on button "Save" at bounding box center [915, 511] width 53 height 28
click at [922, 512] on button "Save" at bounding box center [915, 511] width 53 height 28
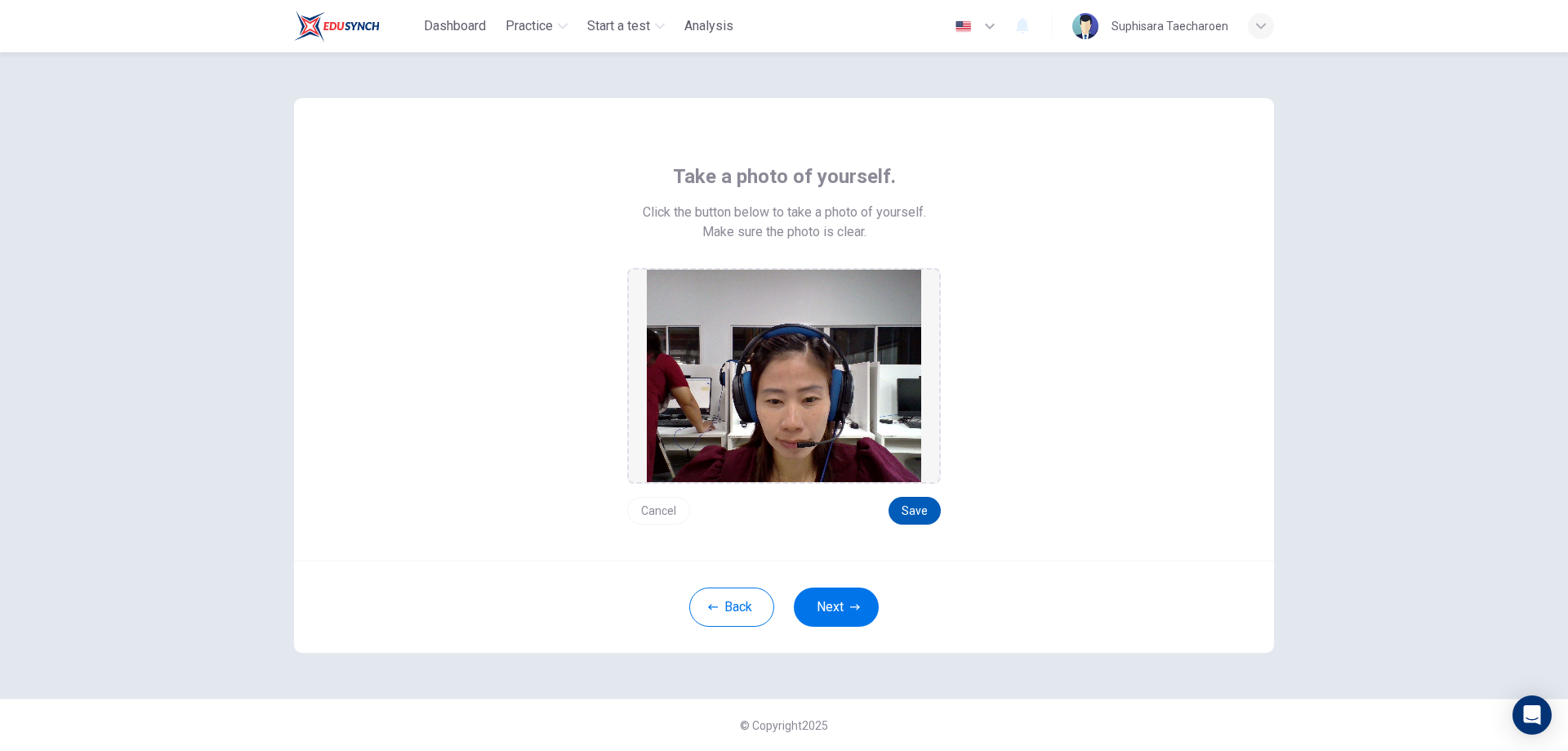
click at [923, 512] on button "Save" at bounding box center [915, 511] width 53 height 28
click at [823, 614] on button "Next" at bounding box center [836, 607] width 85 height 39
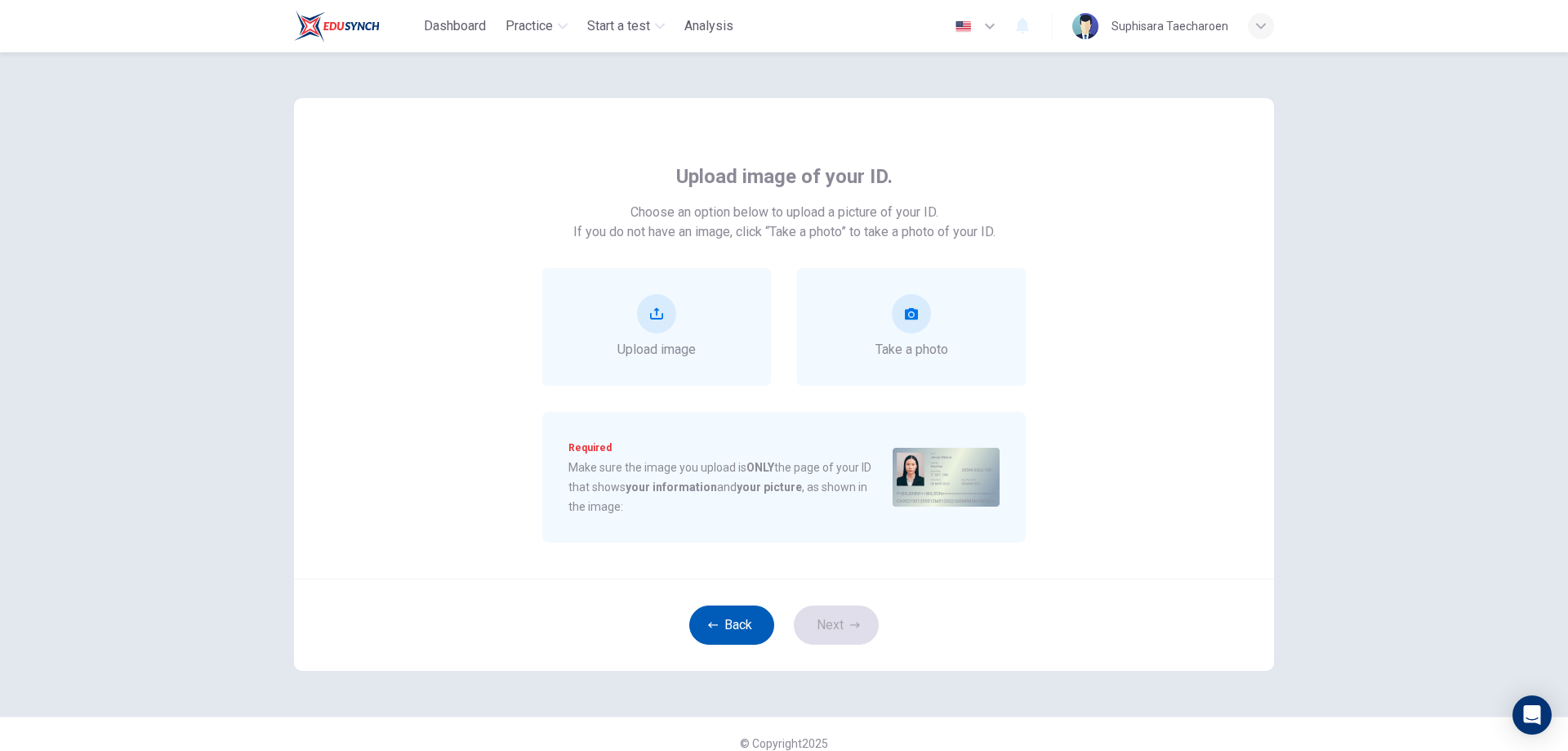
click at [740, 620] on button "Back" at bounding box center [732, 624] width 85 height 39
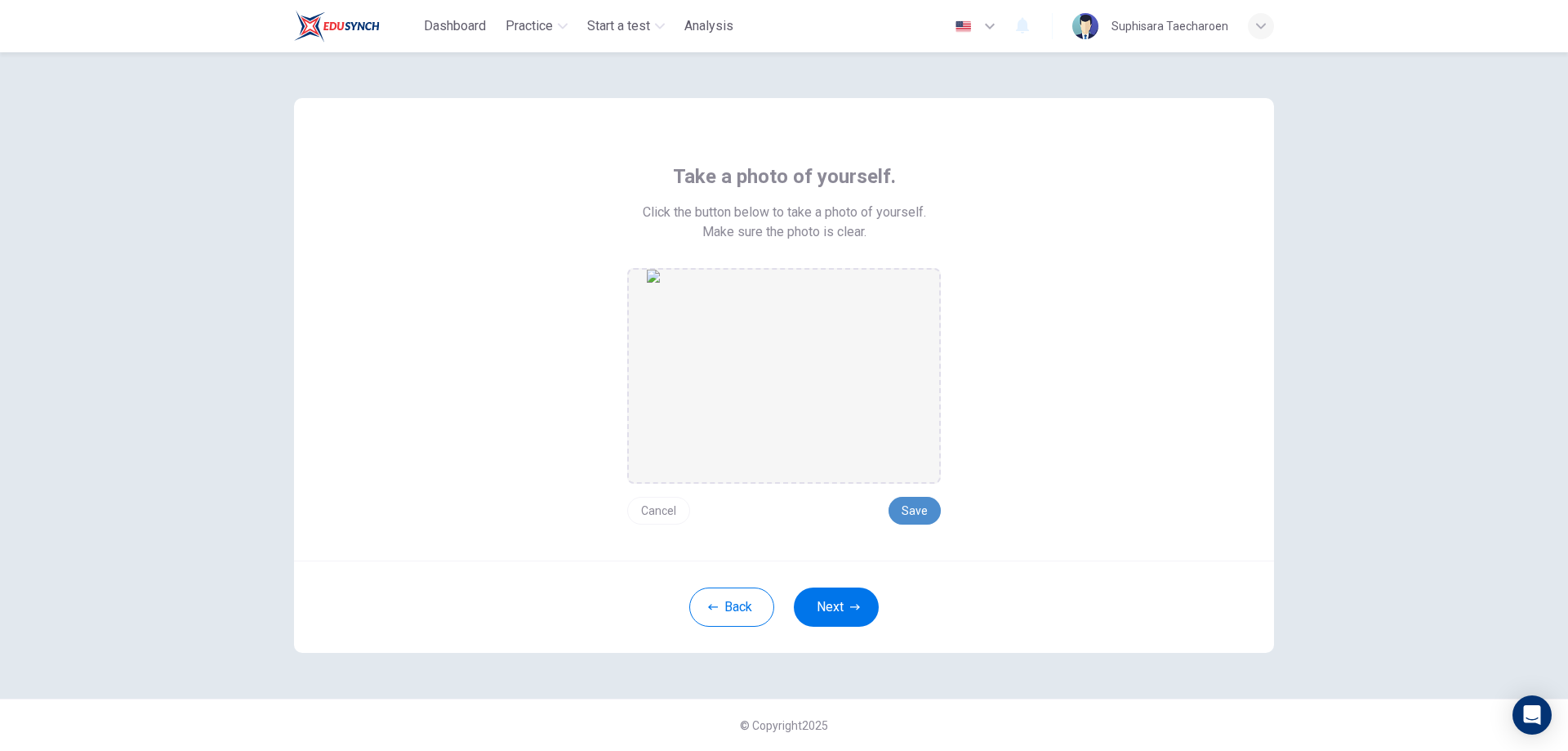
click at [916, 523] on button "Save" at bounding box center [915, 511] width 53 height 28
click at [925, 510] on button "Save" at bounding box center [915, 511] width 53 height 28
click at [926, 510] on button "Save" at bounding box center [915, 511] width 53 height 28
click at [1259, 28] on icon "button" at bounding box center [1261, 25] width 10 height 10
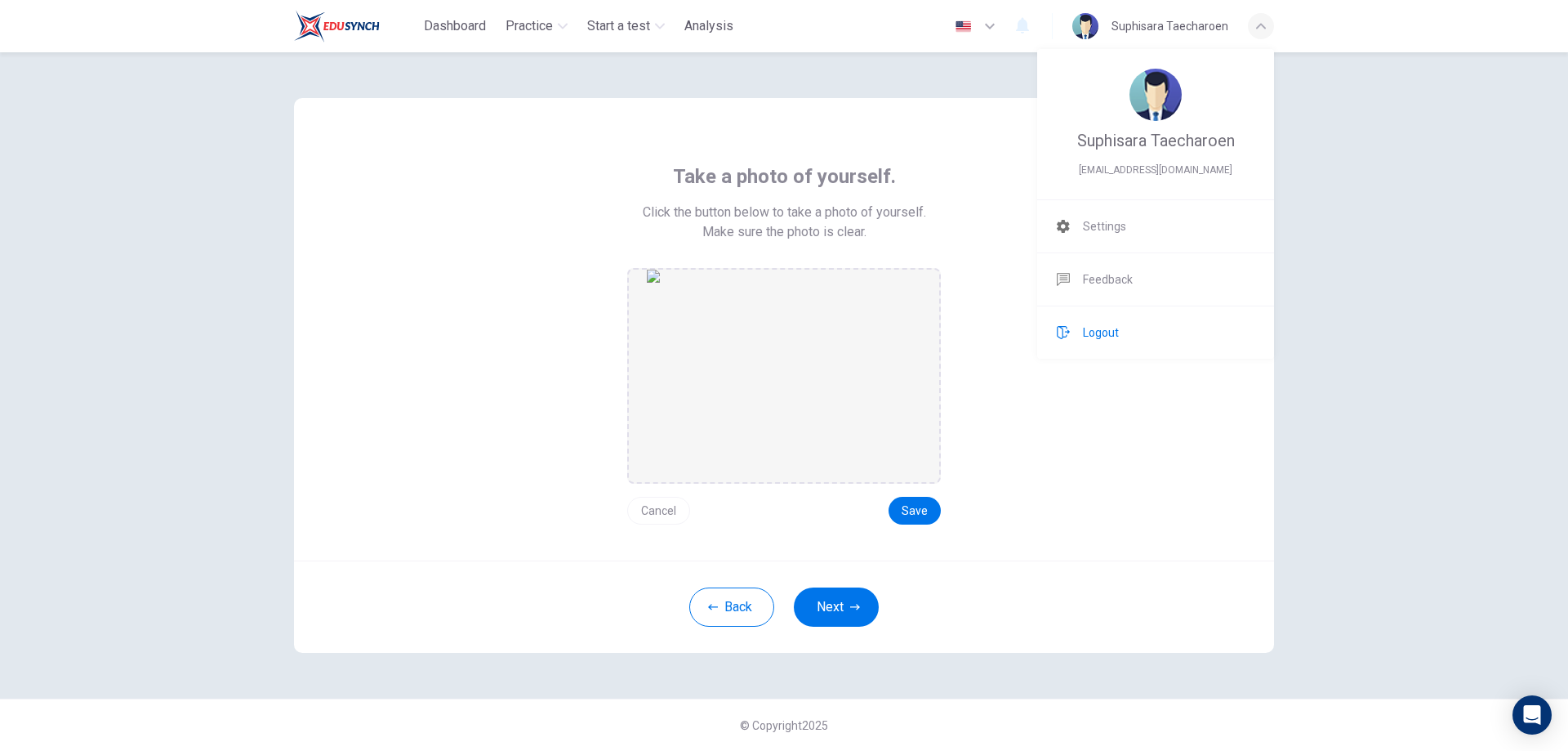
click at [1112, 335] on span "Logout" at bounding box center [1101, 333] width 36 height 20
